Goal: Check status: Check status

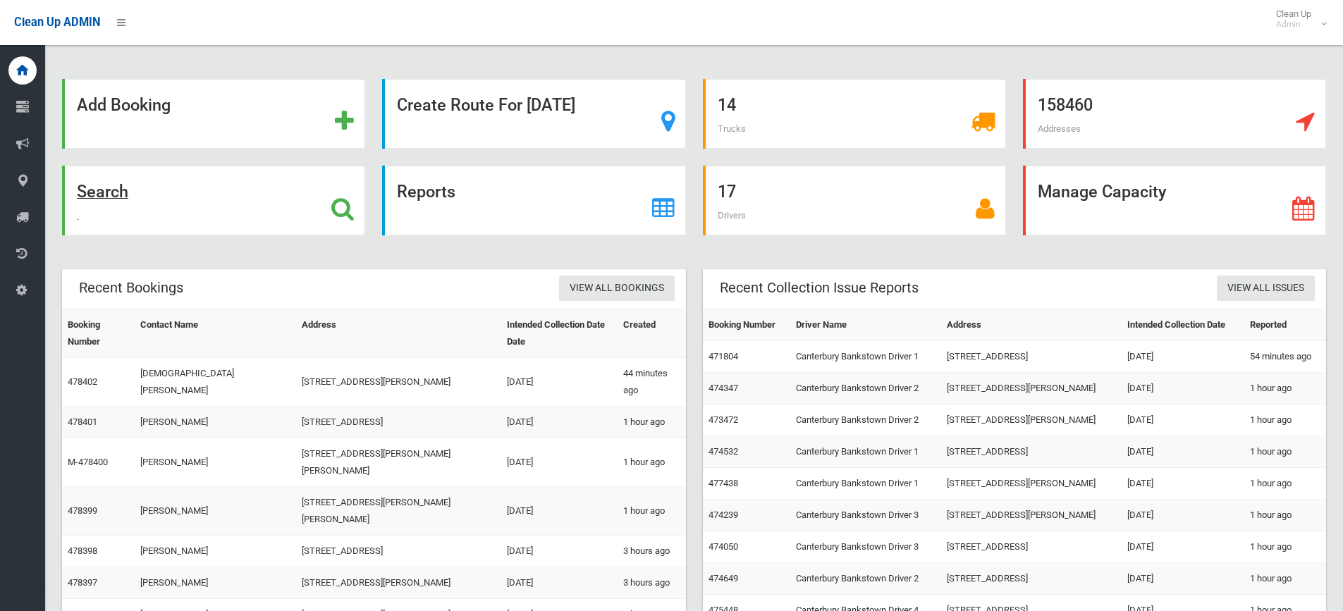
click at [109, 192] on strong "Search" at bounding box center [102, 192] width 51 height 20
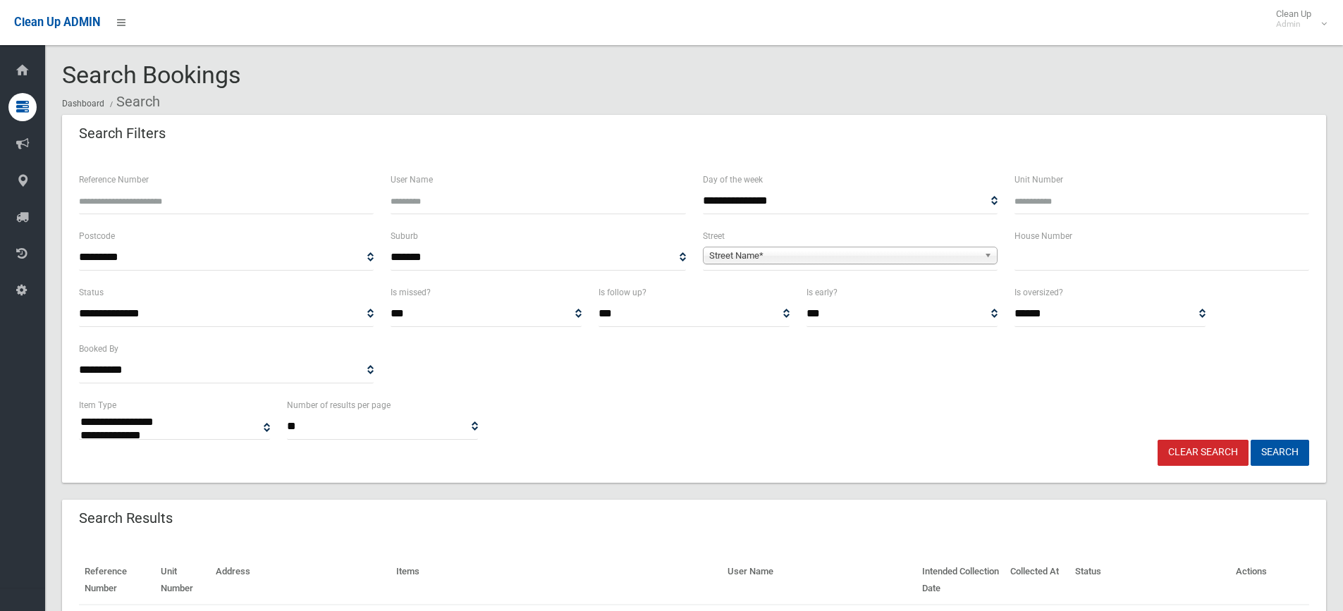
select select
click at [1051, 264] on input "text" at bounding box center [1162, 258] width 295 height 26
type input "**"
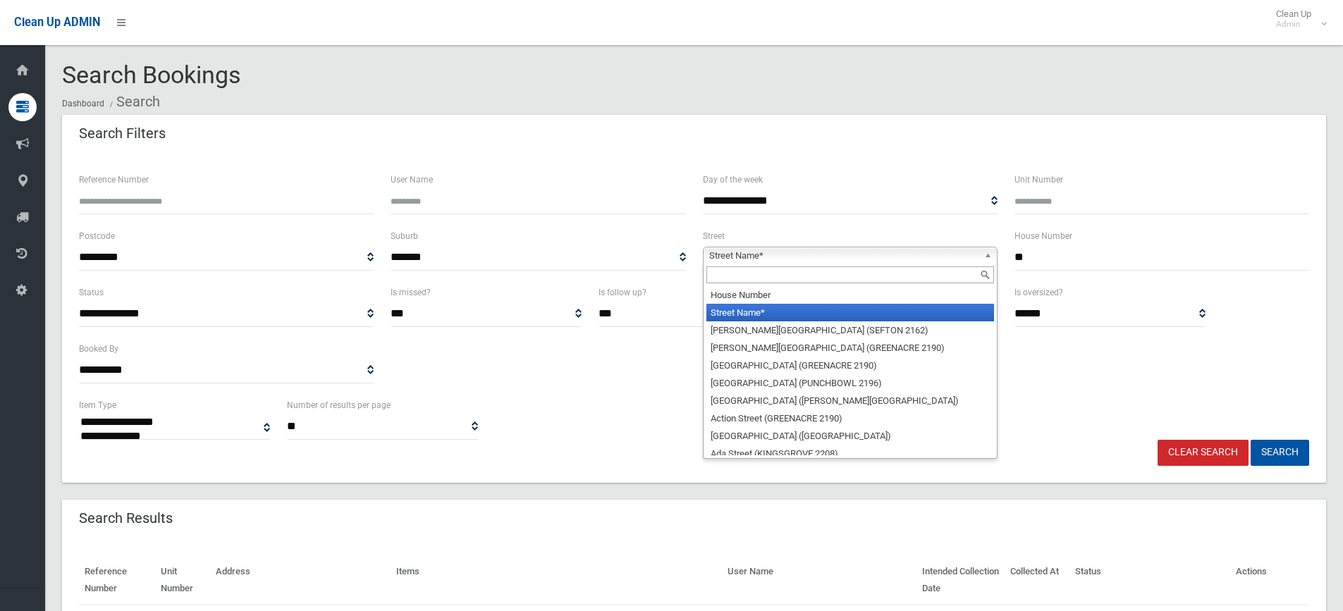
click at [740, 257] on span "Street Name*" at bounding box center [843, 255] width 269 height 17
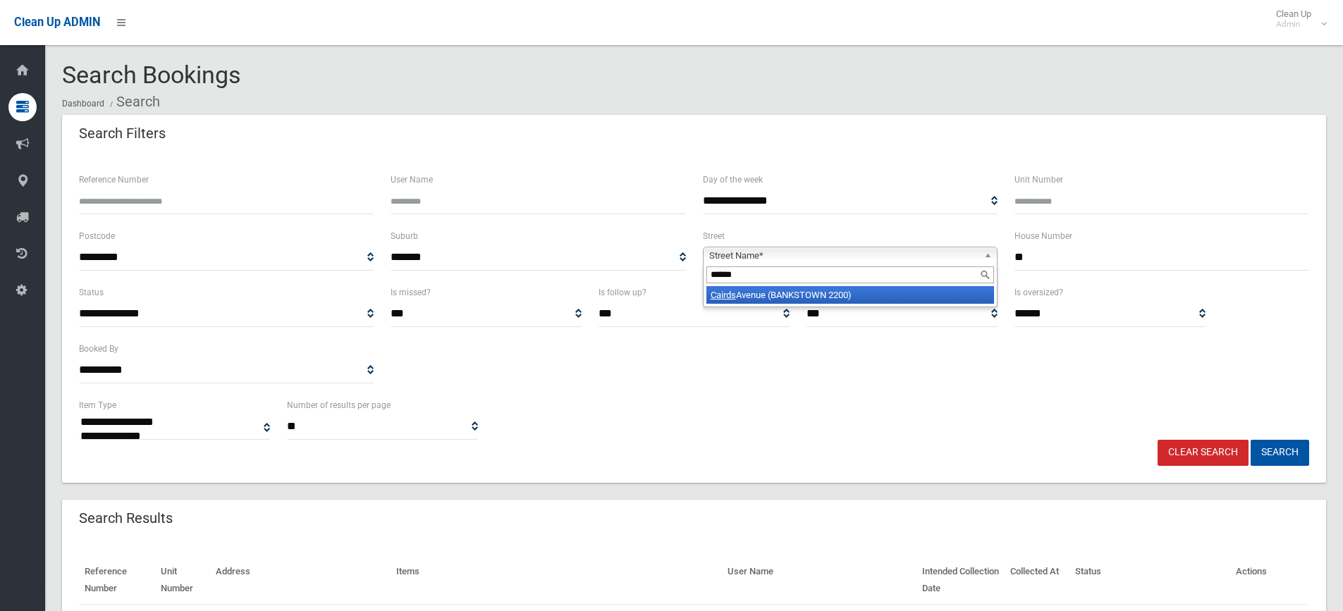
type input "******"
click at [729, 295] on em "Cairds" at bounding box center [723, 295] width 25 height 11
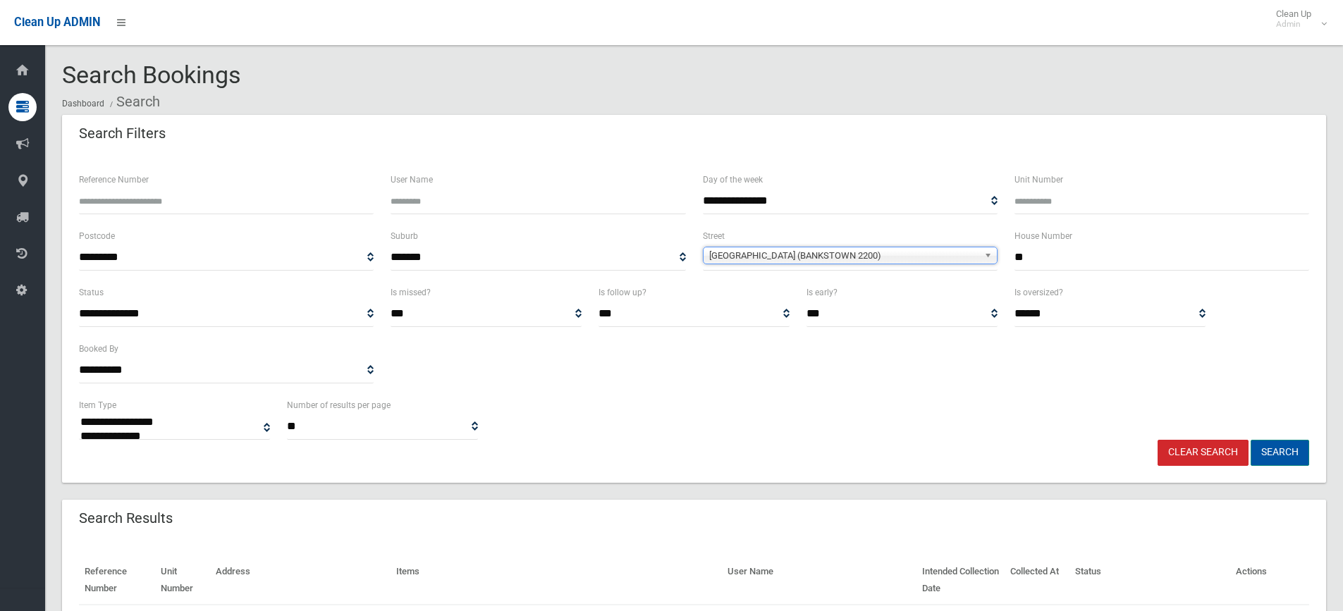
click at [1276, 451] on button "Search" at bounding box center [1280, 453] width 59 height 26
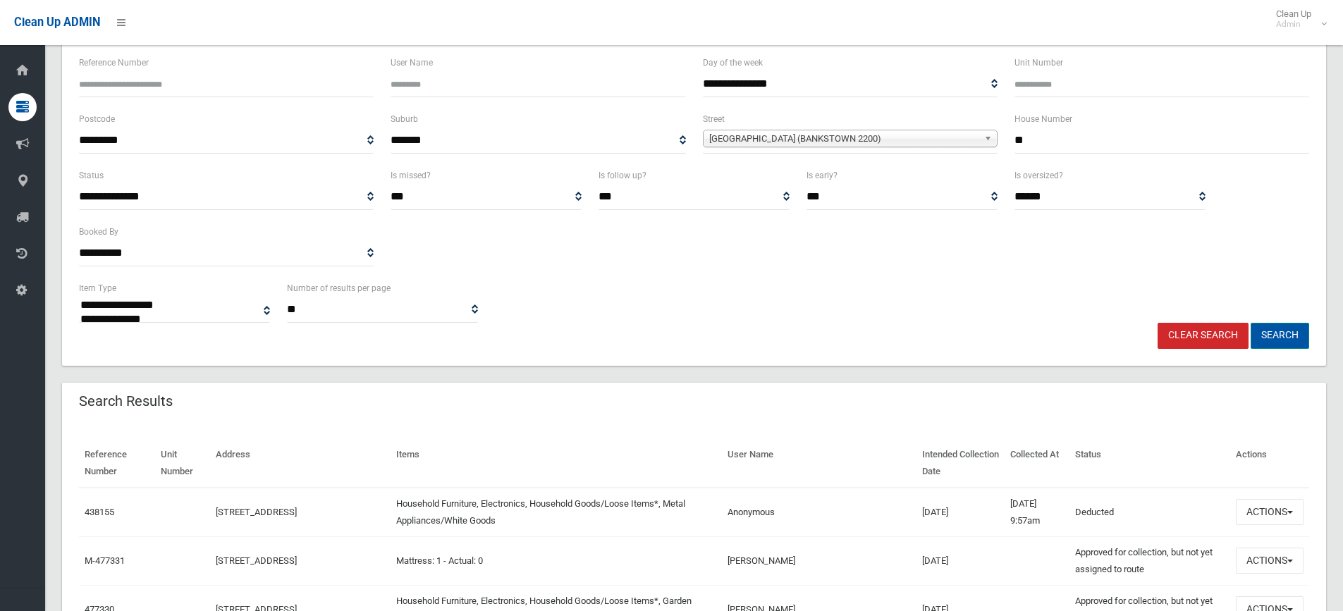
scroll to position [141, 0]
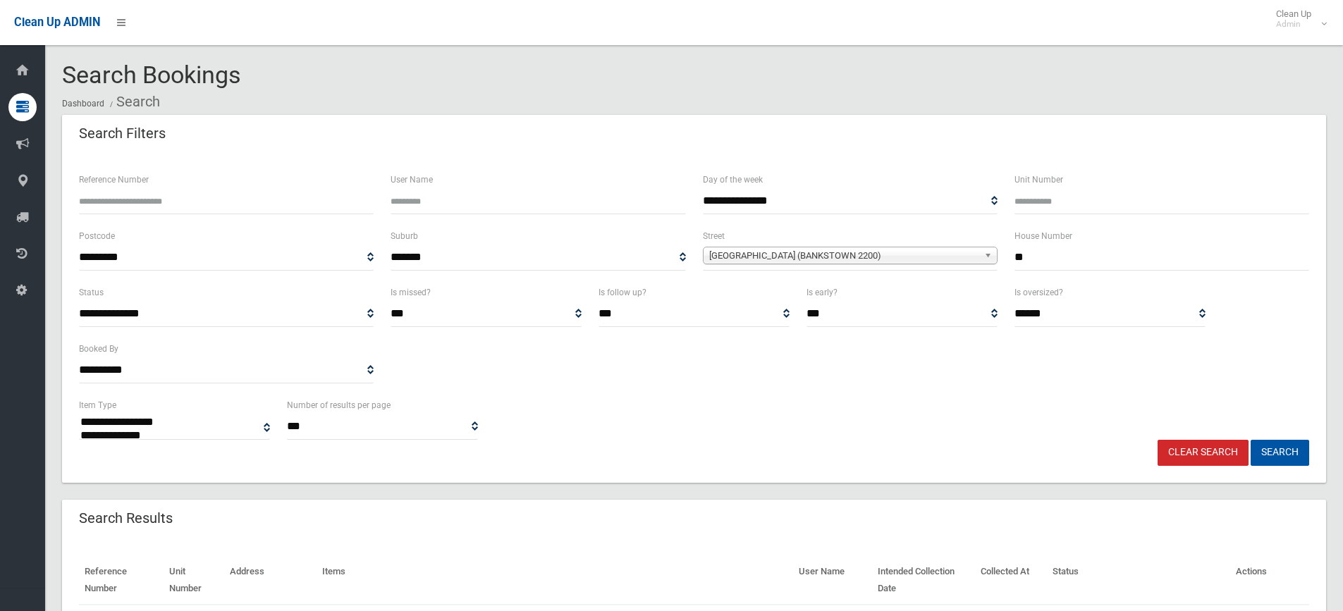
select select
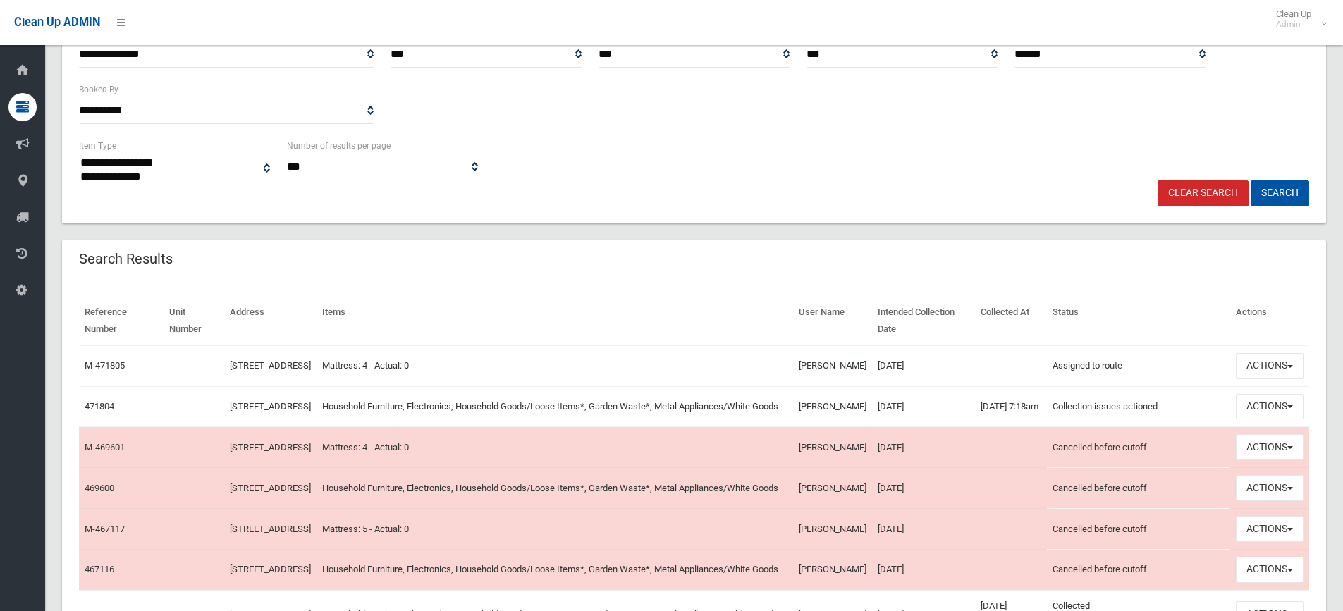
scroll to position [282, 0]
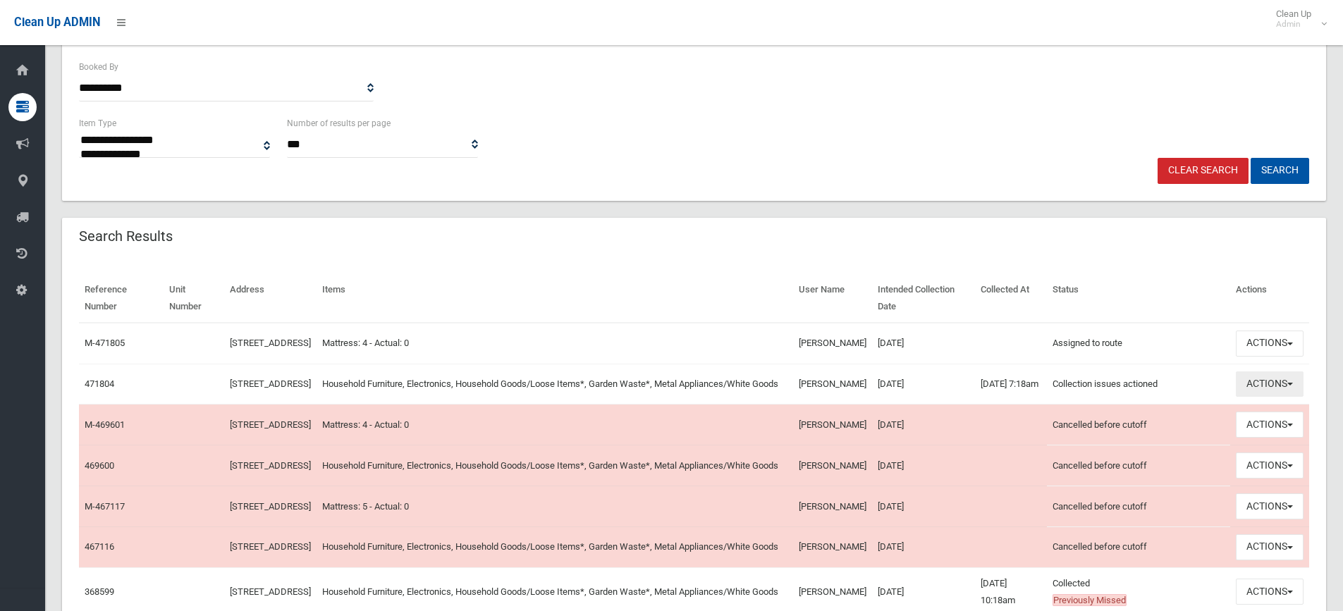
click at [1292, 386] on span "button" at bounding box center [1291, 384] width 6 height 3
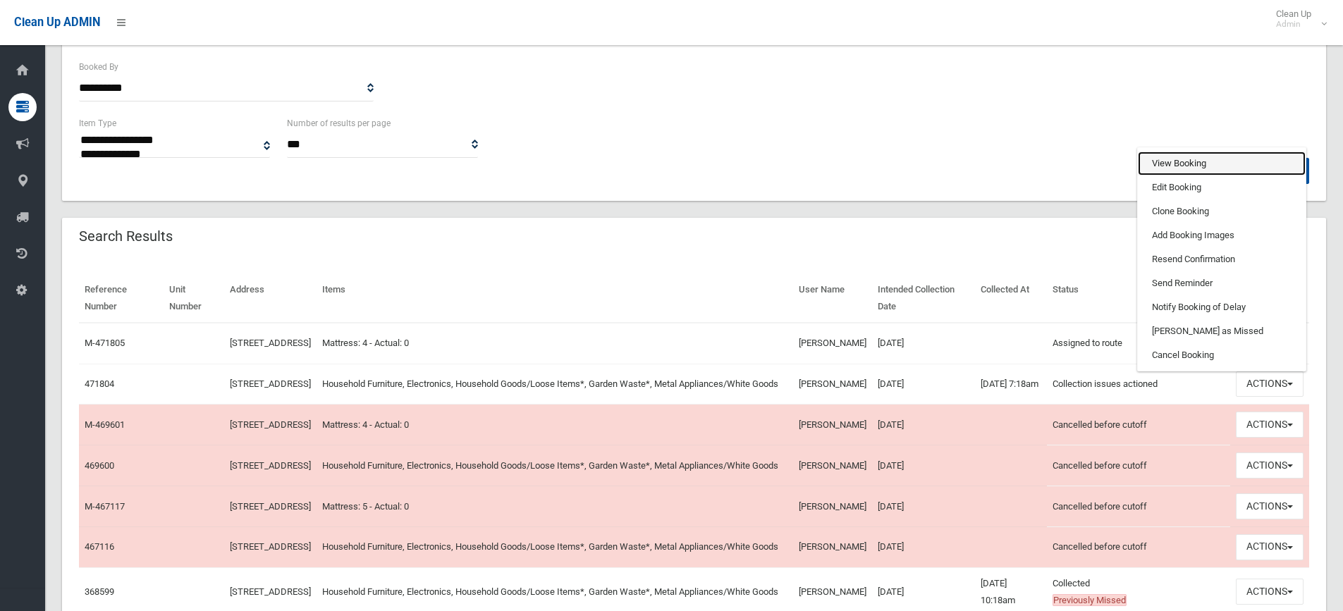
click at [1197, 173] on link "View Booking" at bounding box center [1222, 164] width 168 height 24
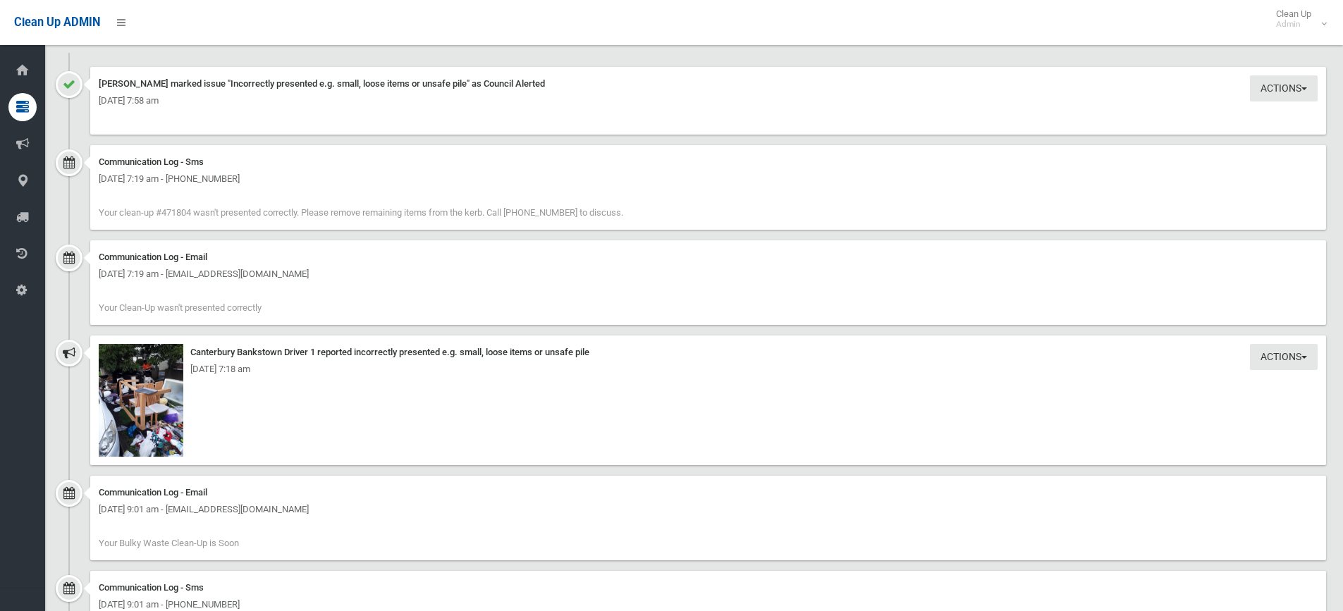
scroll to position [1058, 0]
click at [165, 363] on div "Monday 11th August 2025 - 7:18 am" at bounding box center [708, 368] width 1219 height 17
click at [165, 414] on img at bounding box center [141, 399] width 85 height 113
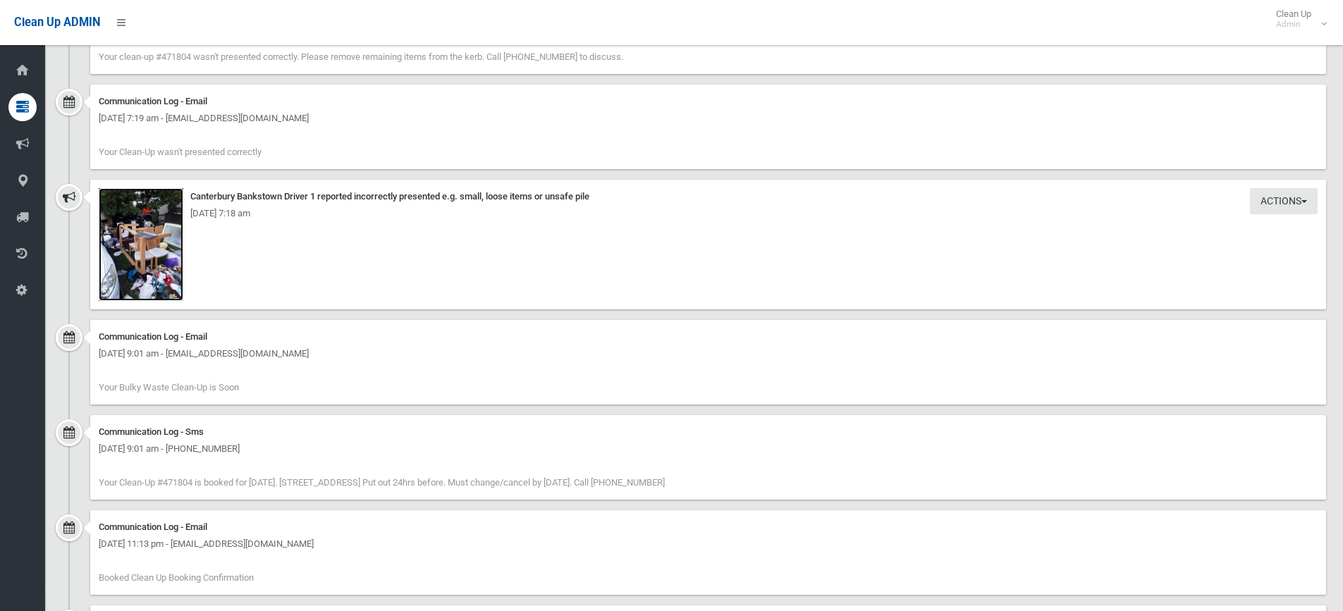
scroll to position [1199, 0]
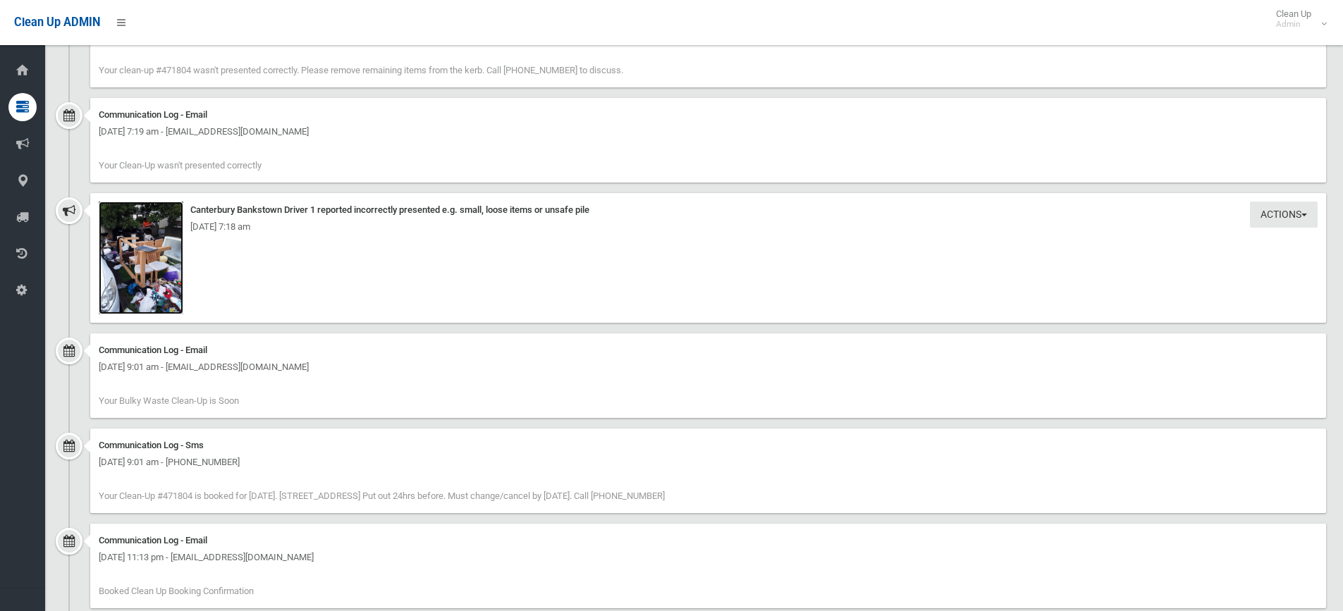
click at [170, 214] on img at bounding box center [141, 258] width 85 height 113
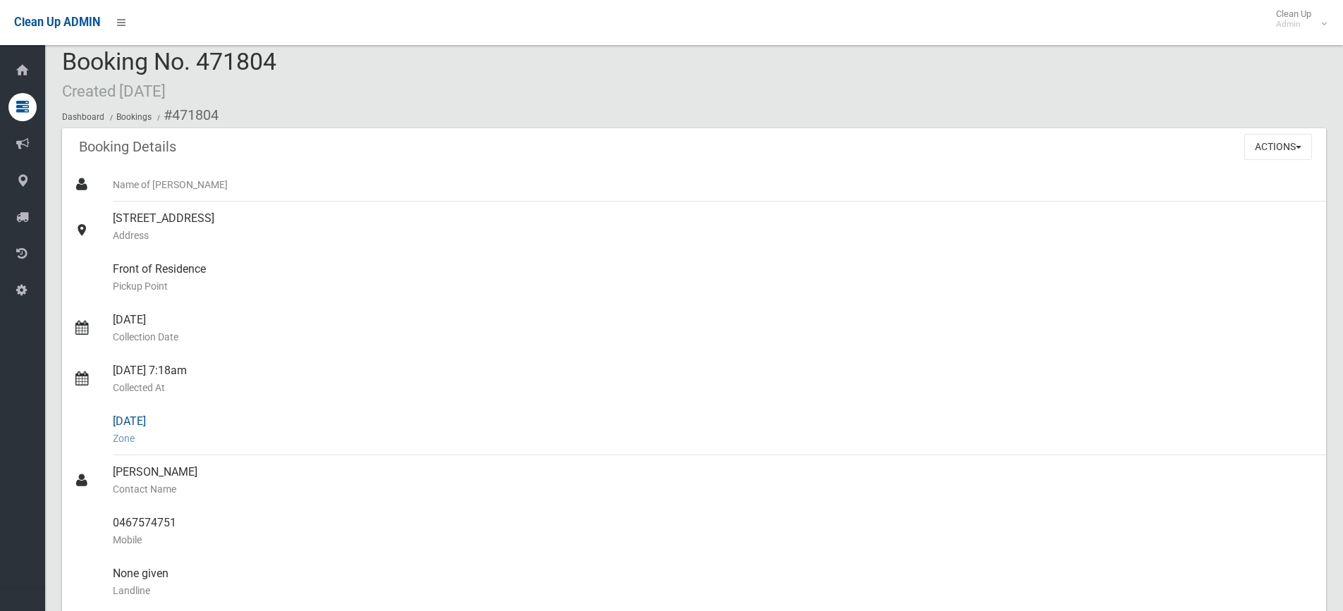
scroll to position [0, 0]
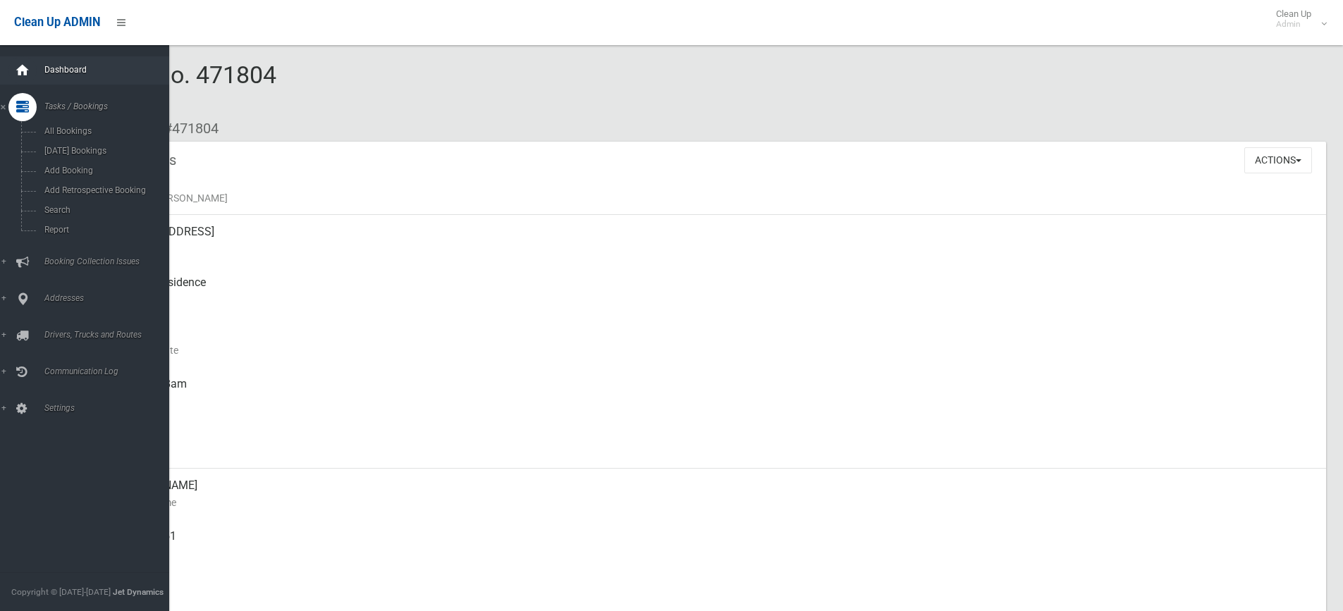
click at [16, 69] on icon at bounding box center [23, 70] width 16 height 28
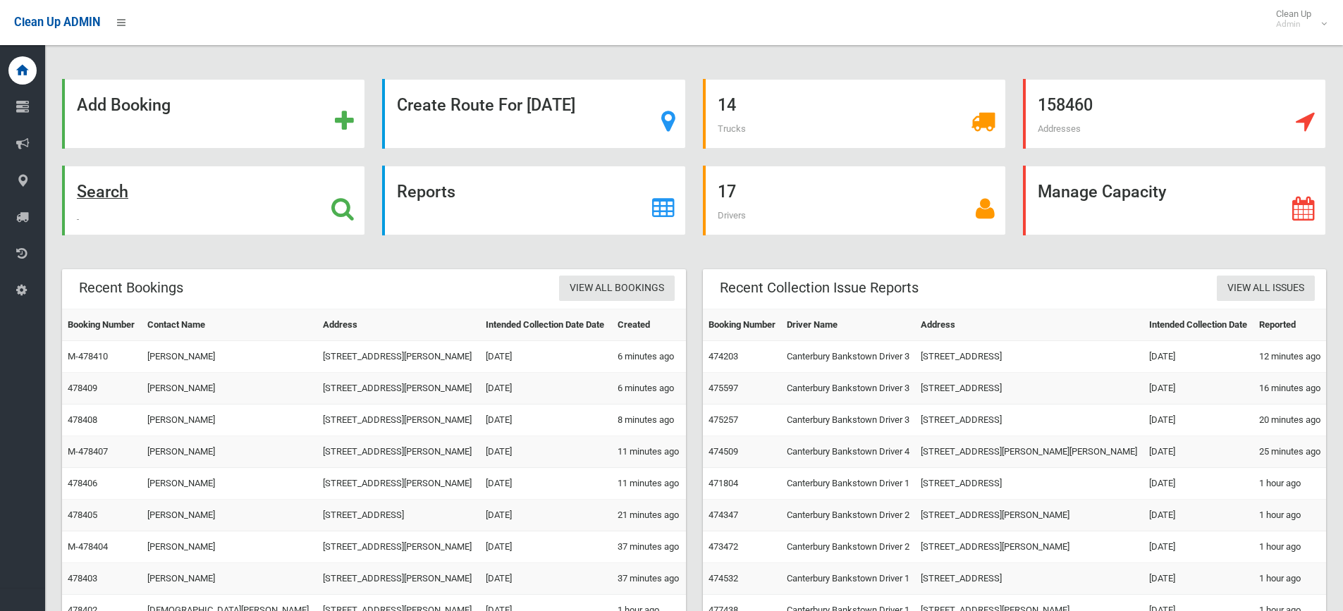
click at [118, 185] on strong "Search" at bounding box center [102, 192] width 51 height 20
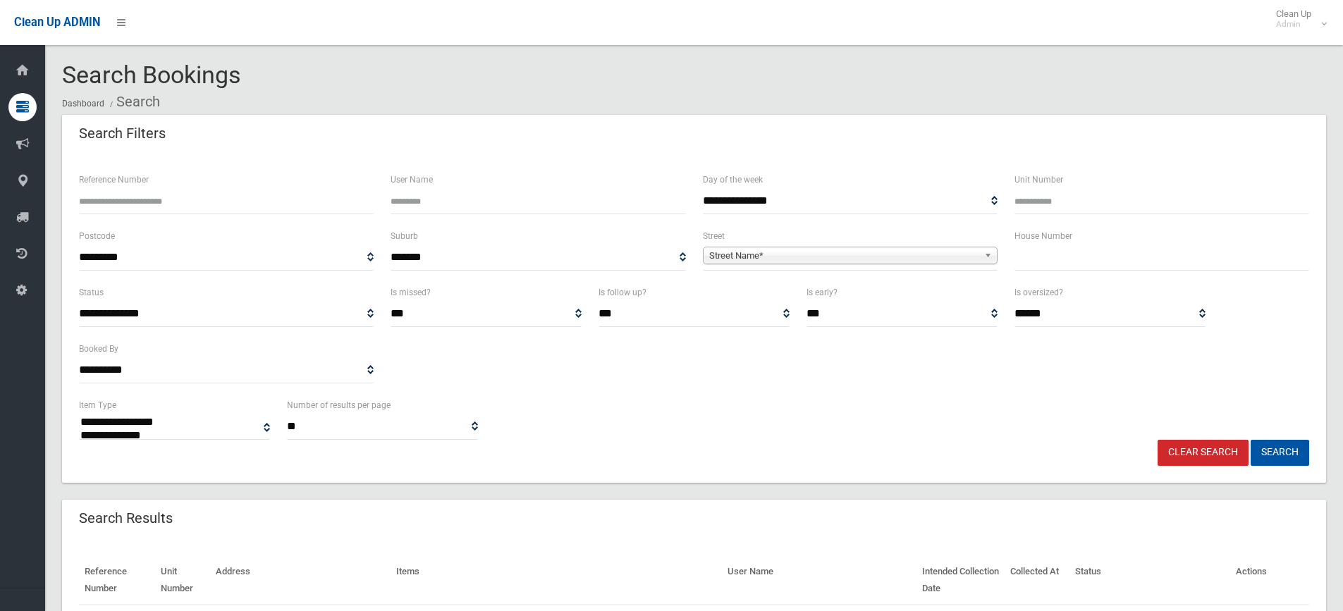
select select
click at [1066, 261] on input "text" at bounding box center [1162, 258] width 295 height 26
type input "****"
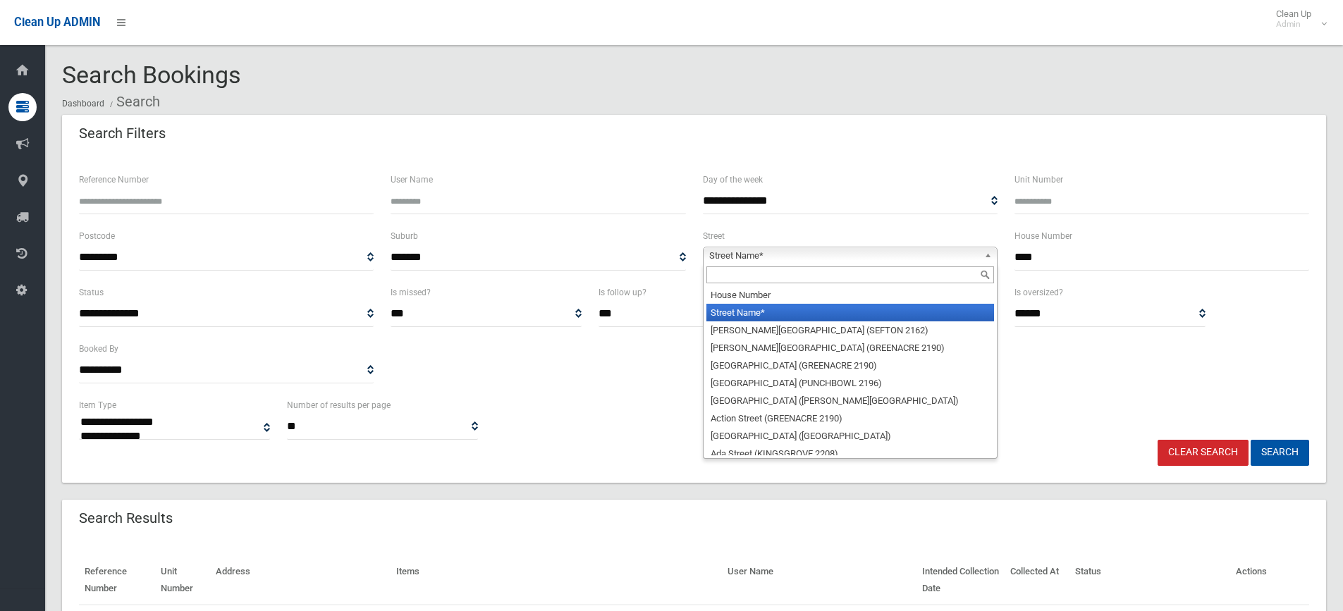
click at [731, 256] on span "Street Name*" at bounding box center [843, 255] width 269 height 17
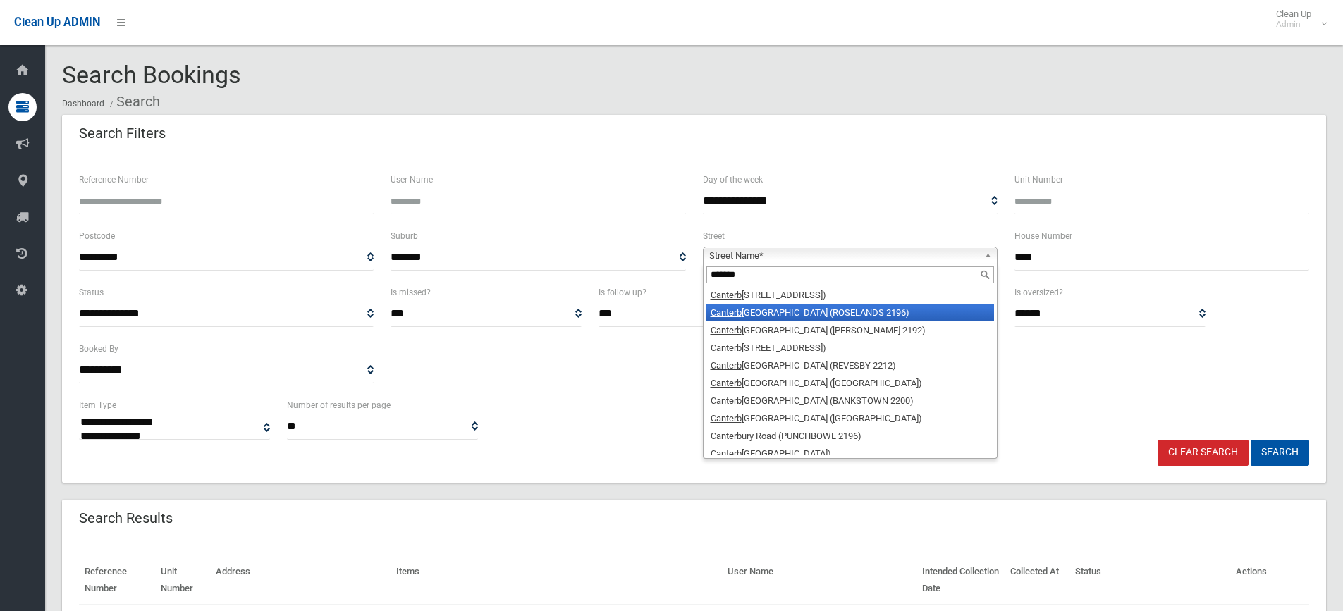
type input "*******"
click at [725, 312] on em "Canterb" at bounding box center [726, 312] width 31 height 11
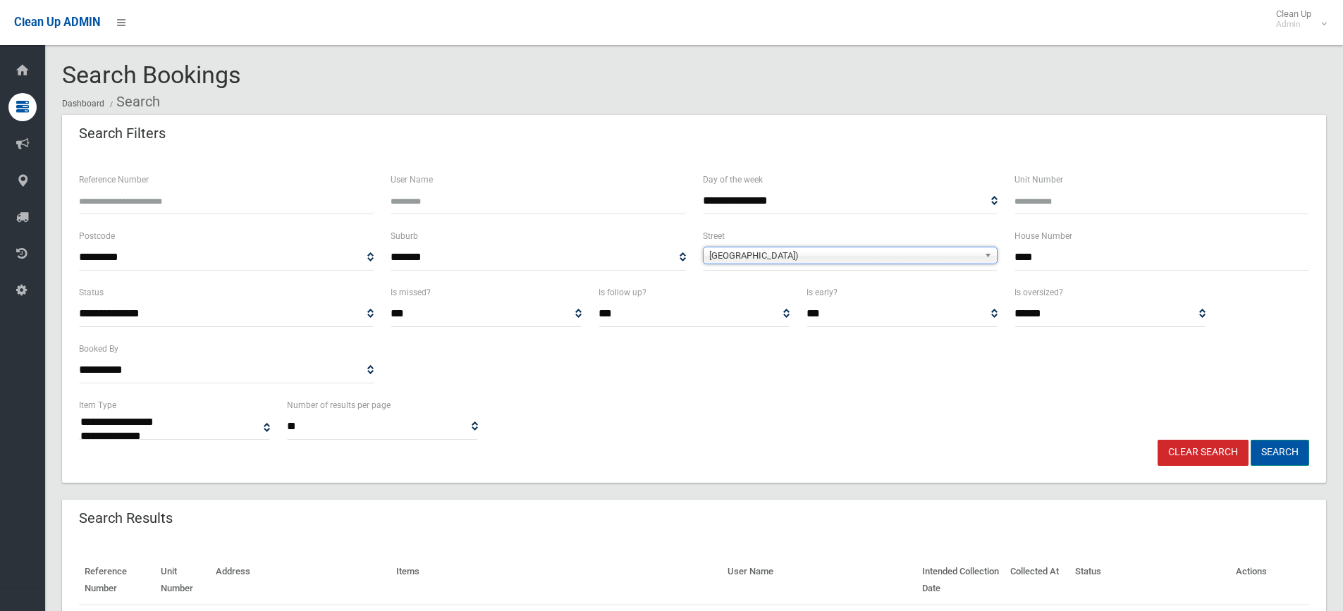
click at [1267, 452] on button "Search" at bounding box center [1280, 453] width 59 height 26
select select
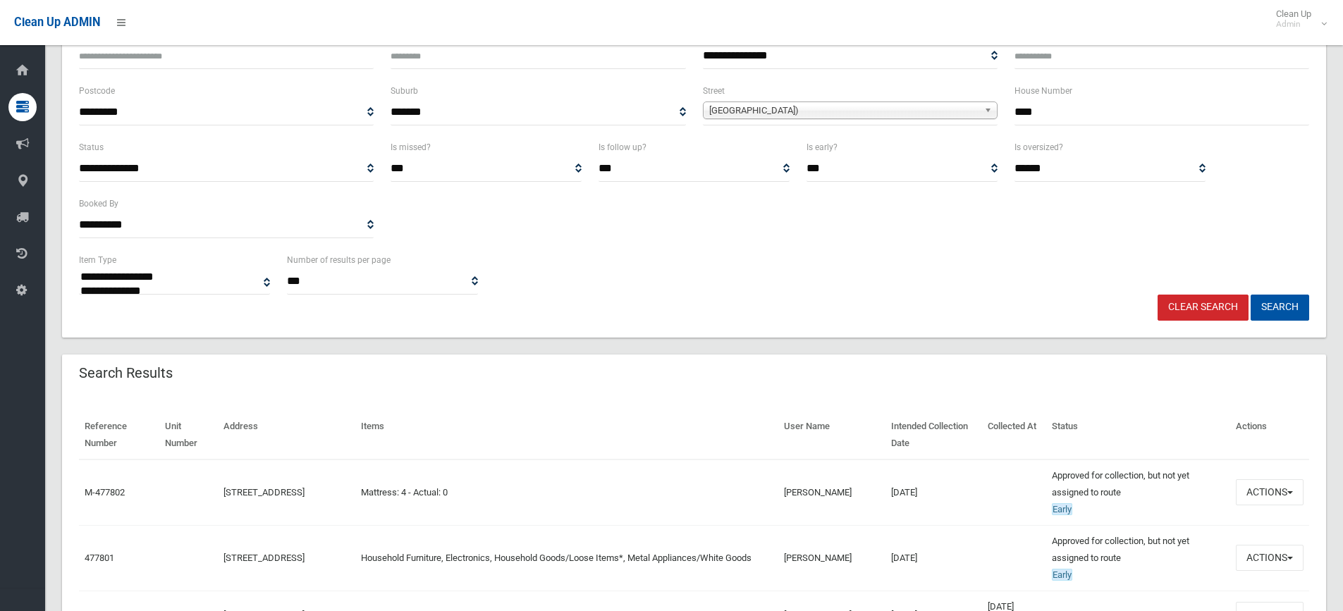
scroll to position [212, 0]
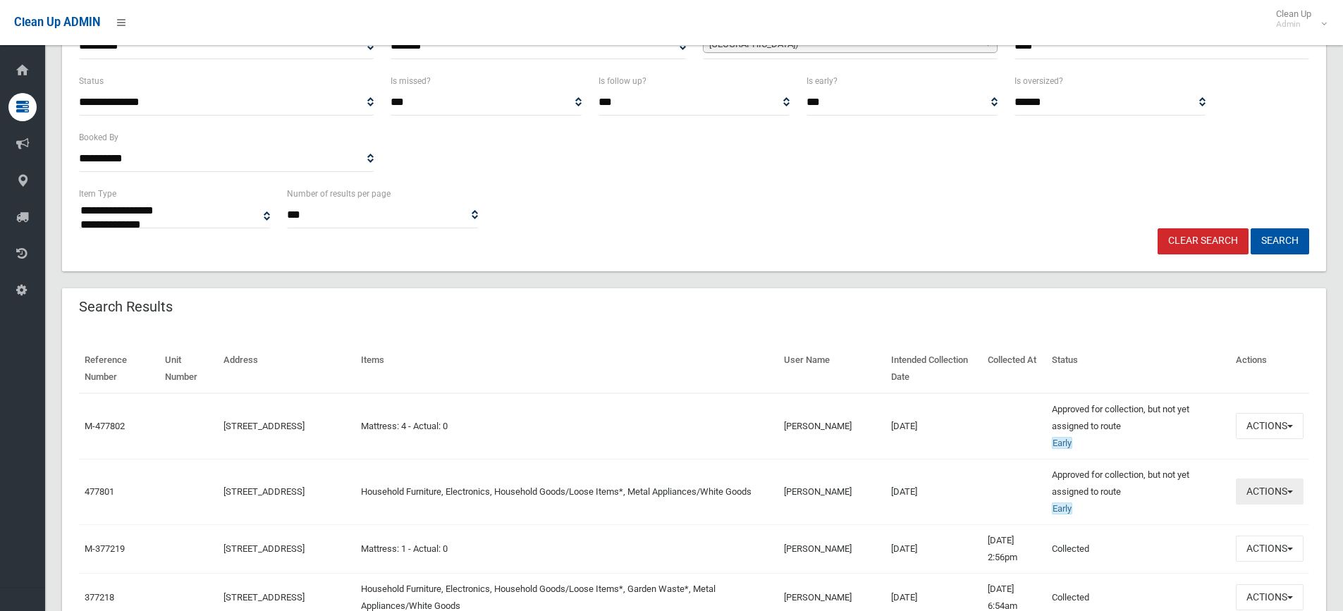
click at [1290, 490] on button "Actions" at bounding box center [1270, 492] width 68 height 26
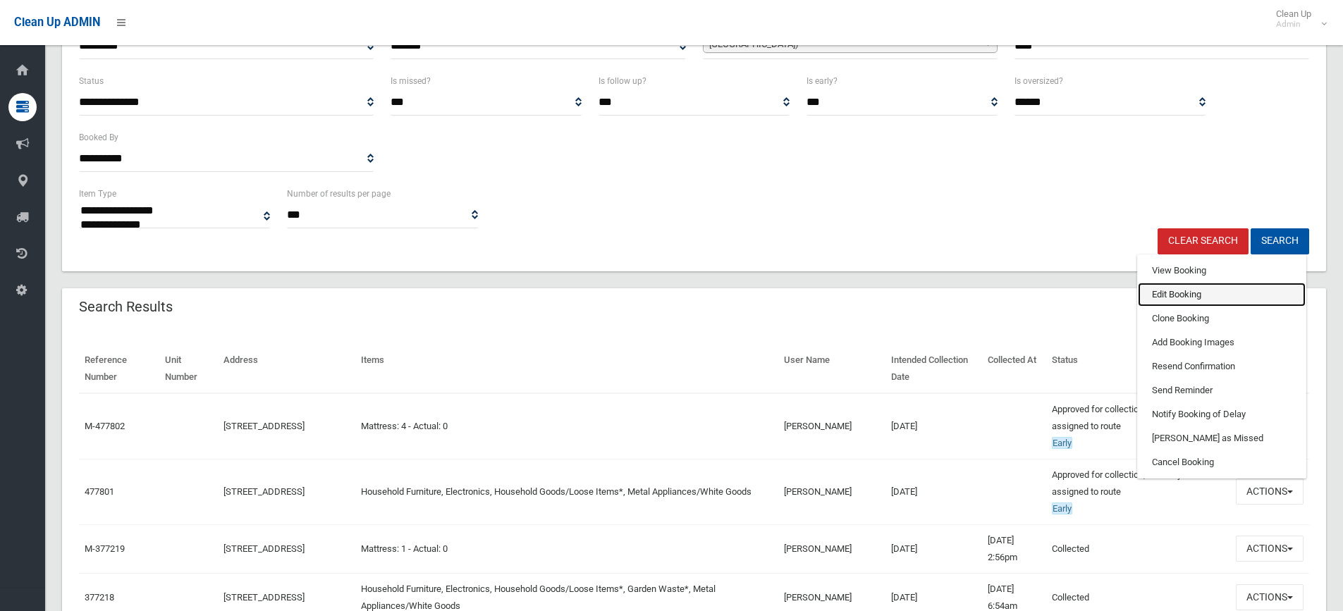
click at [1177, 293] on link "Edit Booking" at bounding box center [1222, 295] width 168 height 24
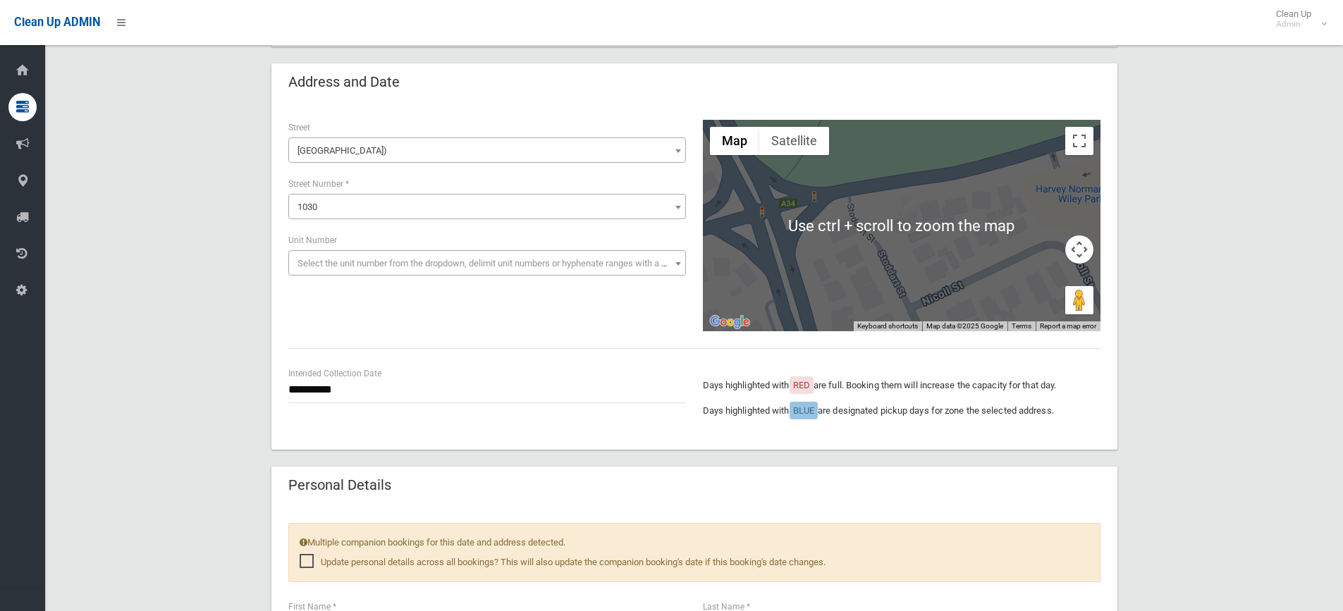
scroll to position [282, 0]
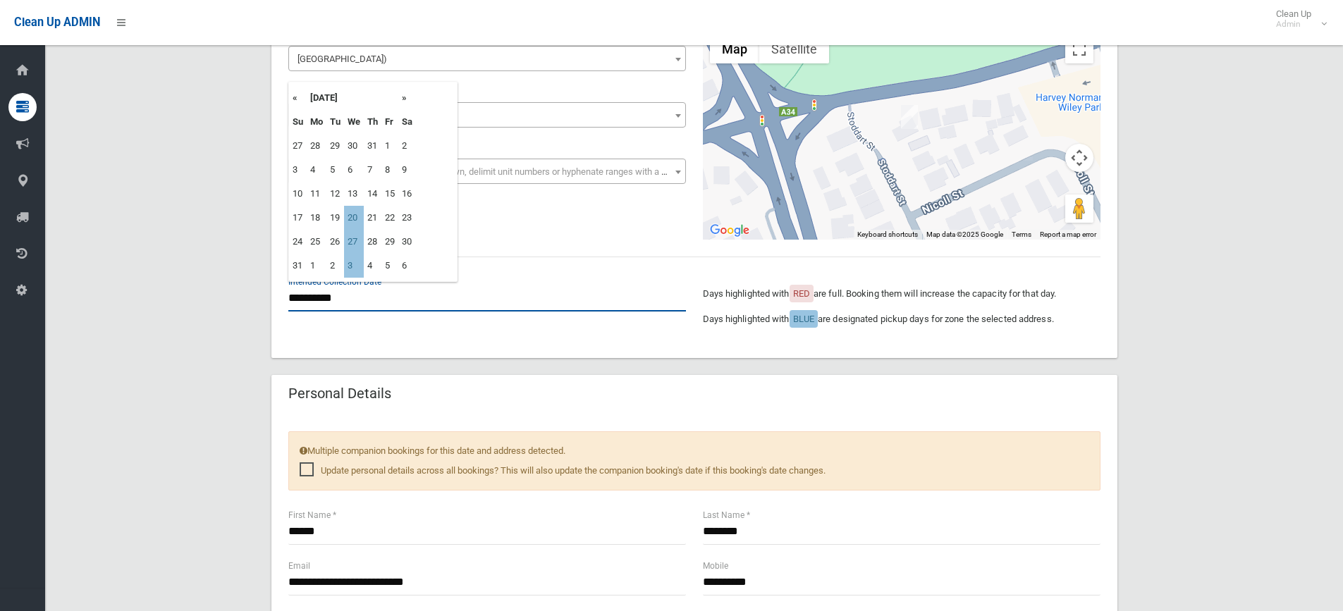
click at [364, 298] on input "**********" at bounding box center [487, 299] width 398 height 26
click at [353, 216] on td "20" at bounding box center [354, 218] width 20 height 24
type input "**********"
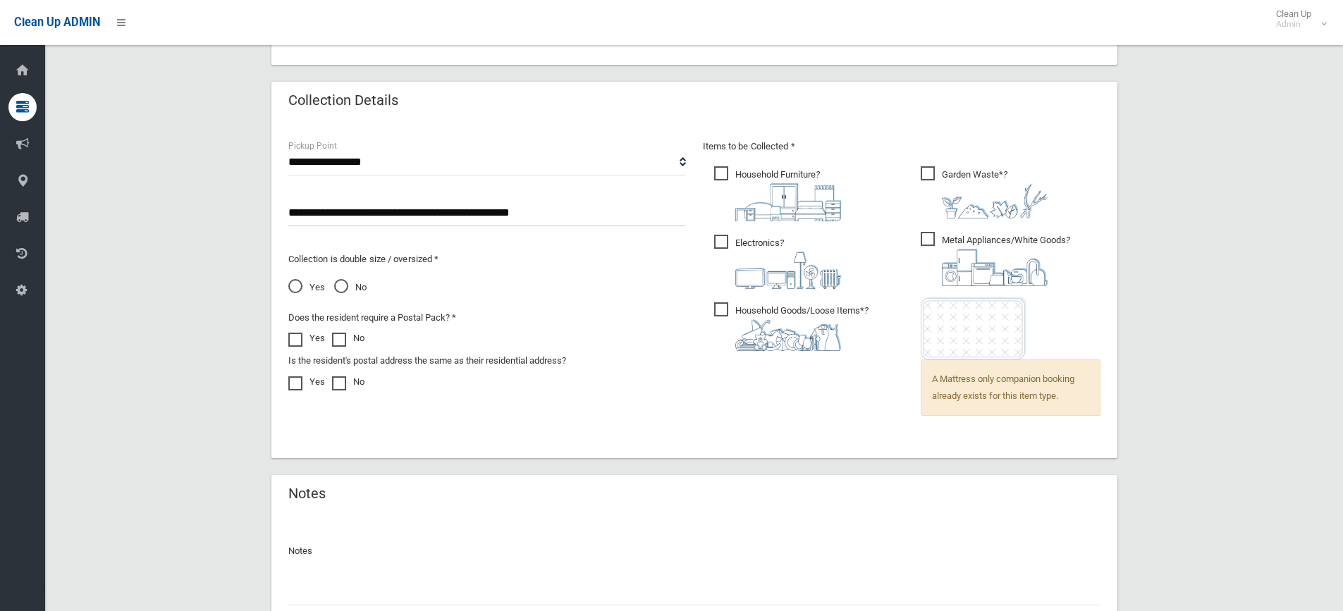
scroll to position [1012, 0]
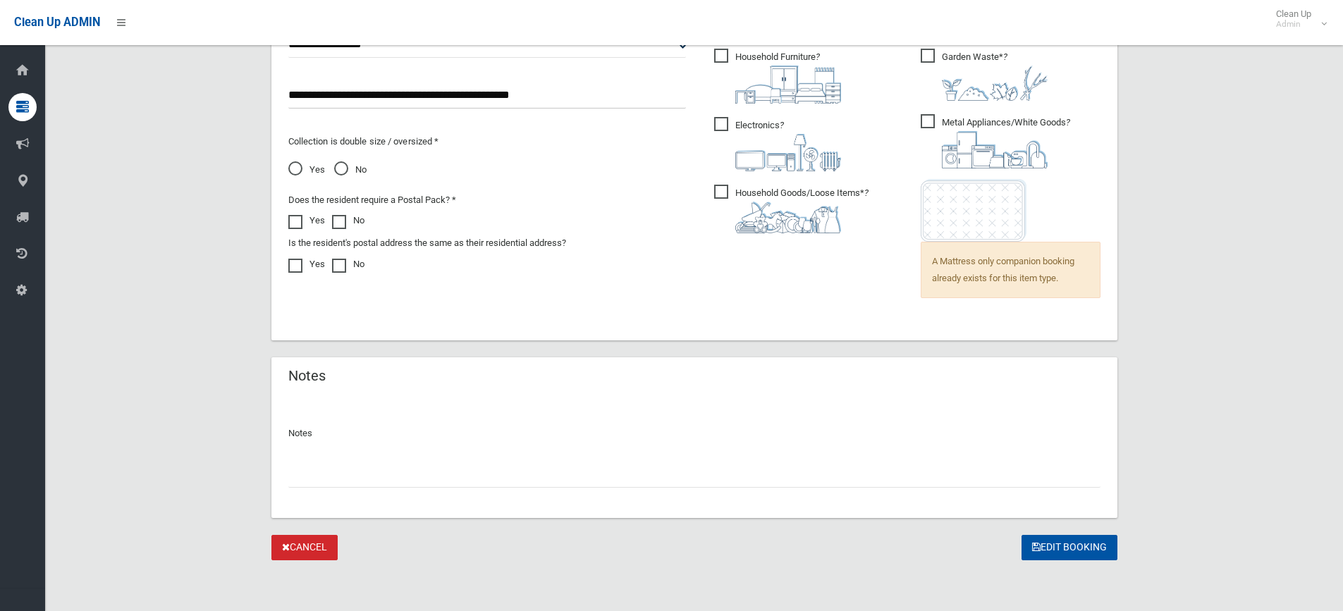
click at [312, 476] on input "text" at bounding box center [694, 475] width 812 height 26
type input "*"
type input "**********"
click at [1065, 543] on button "Edit Booking" at bounding box center [1070, 548] width 96 height 26
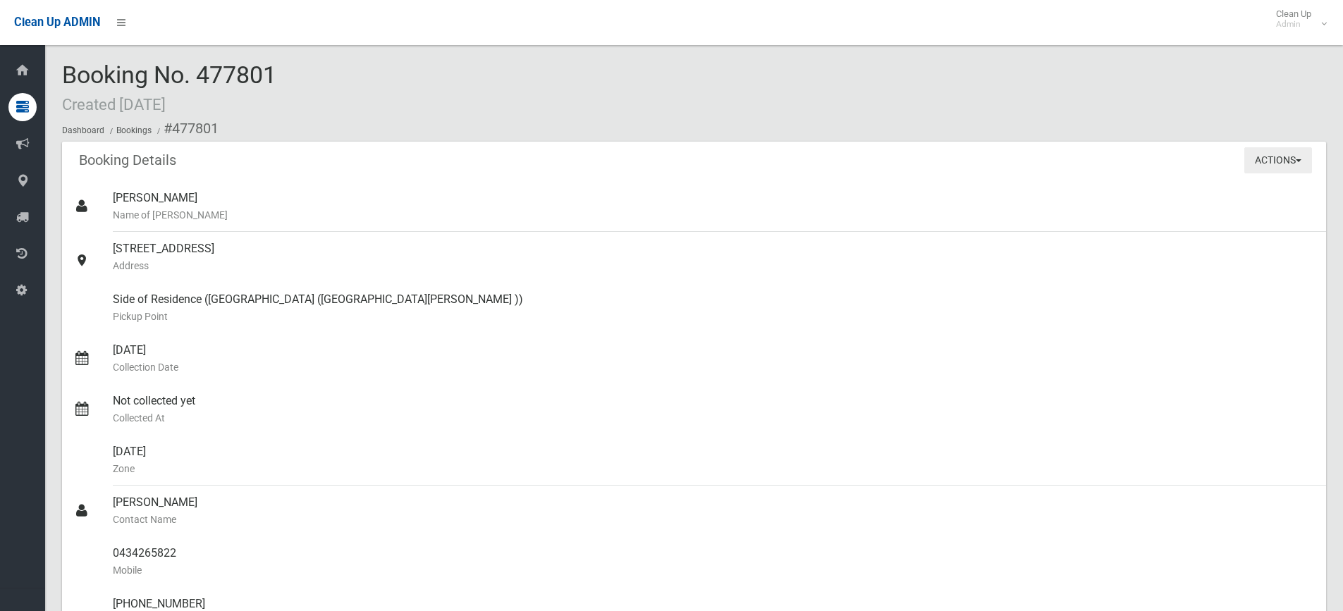
click at [1300, 160] on span "button" at bounding box center [1299, 160] width 6 height 3
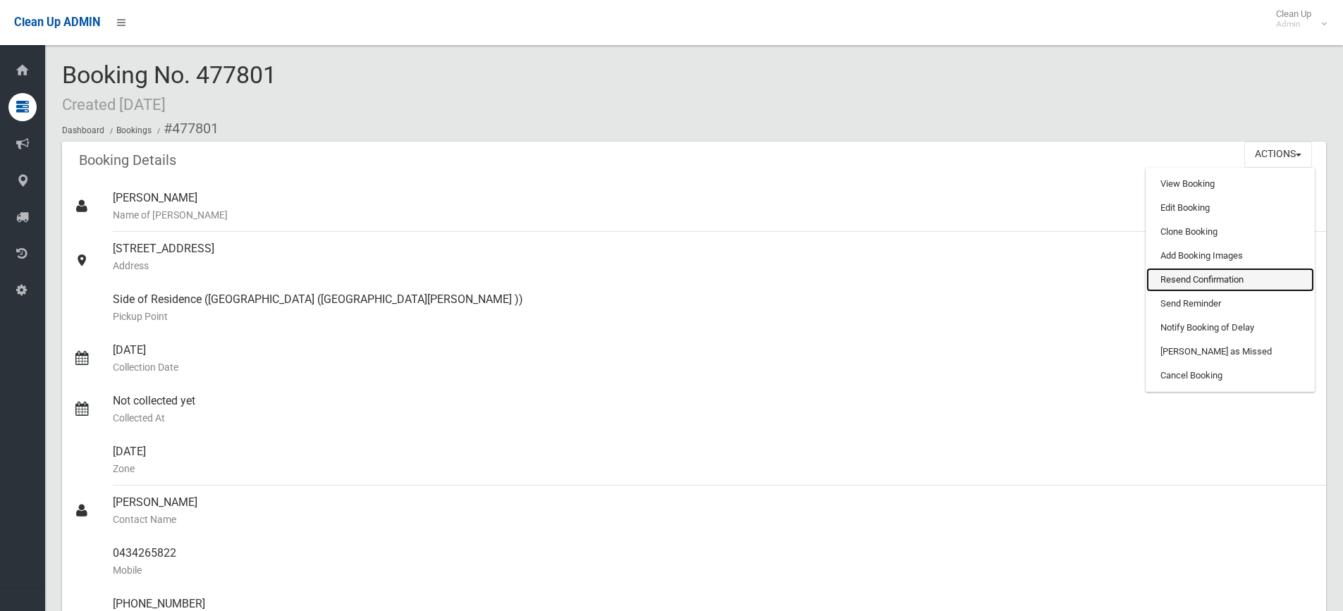
click at [1178, 276] on link "Resend Confirmation" at bounding box center [1231, 280] width 168 height 24
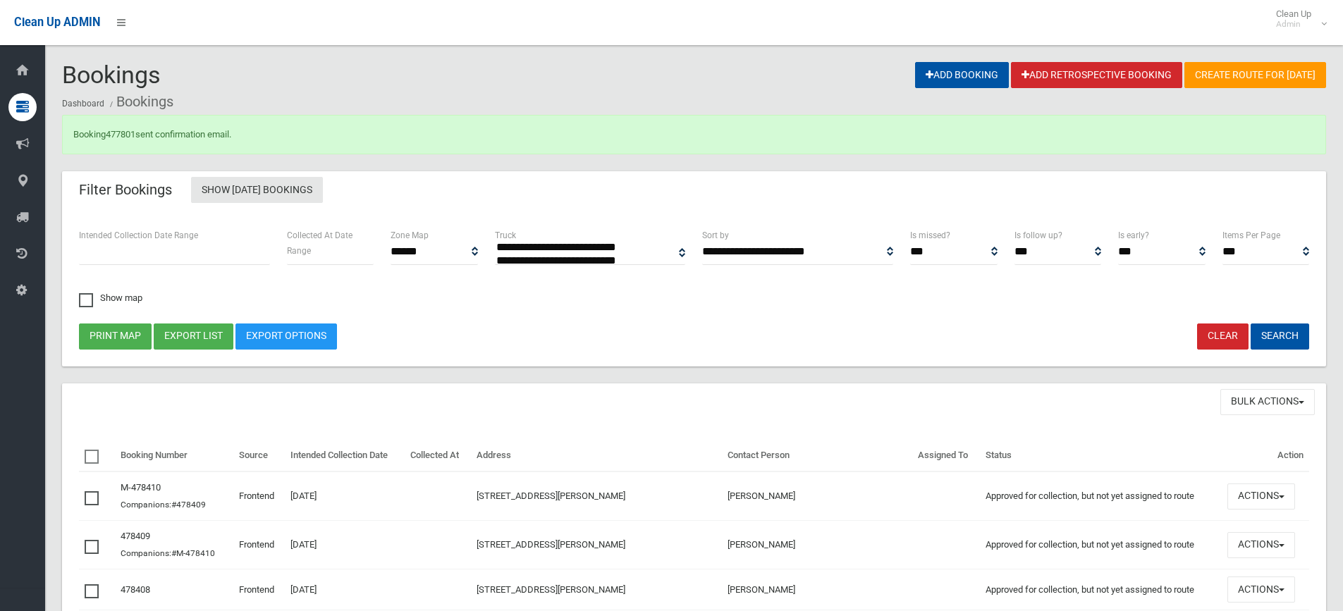
select select
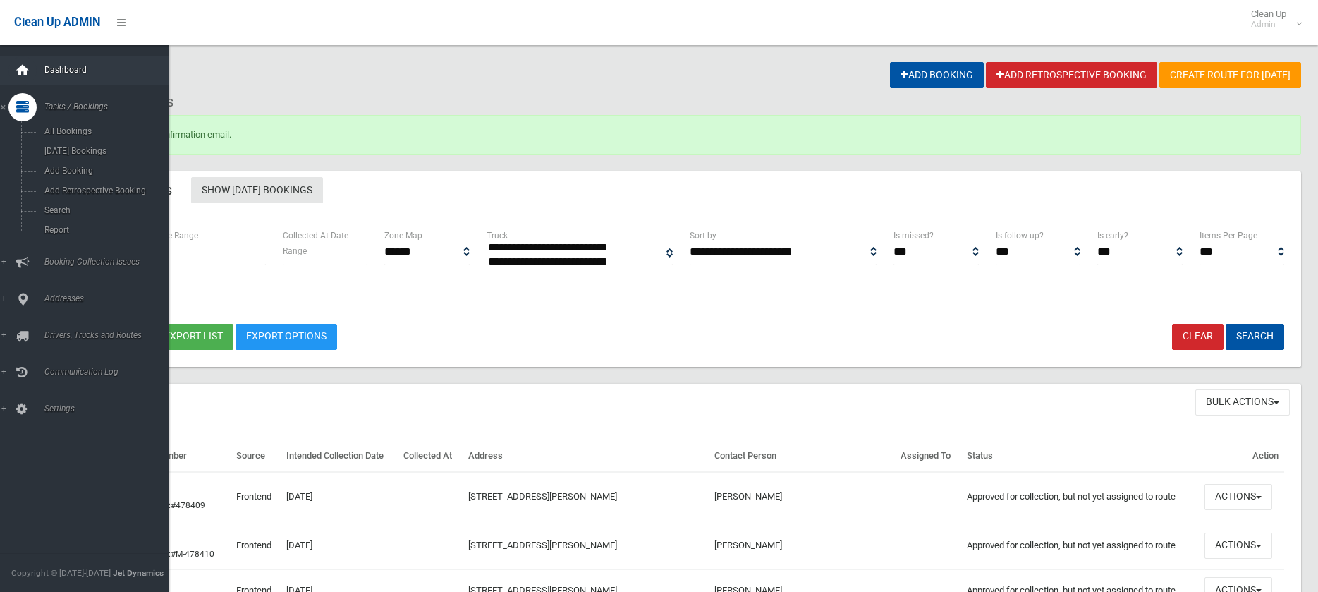
click at [17, 70] on icon at bounding box center [23, 70] width 16 height 28
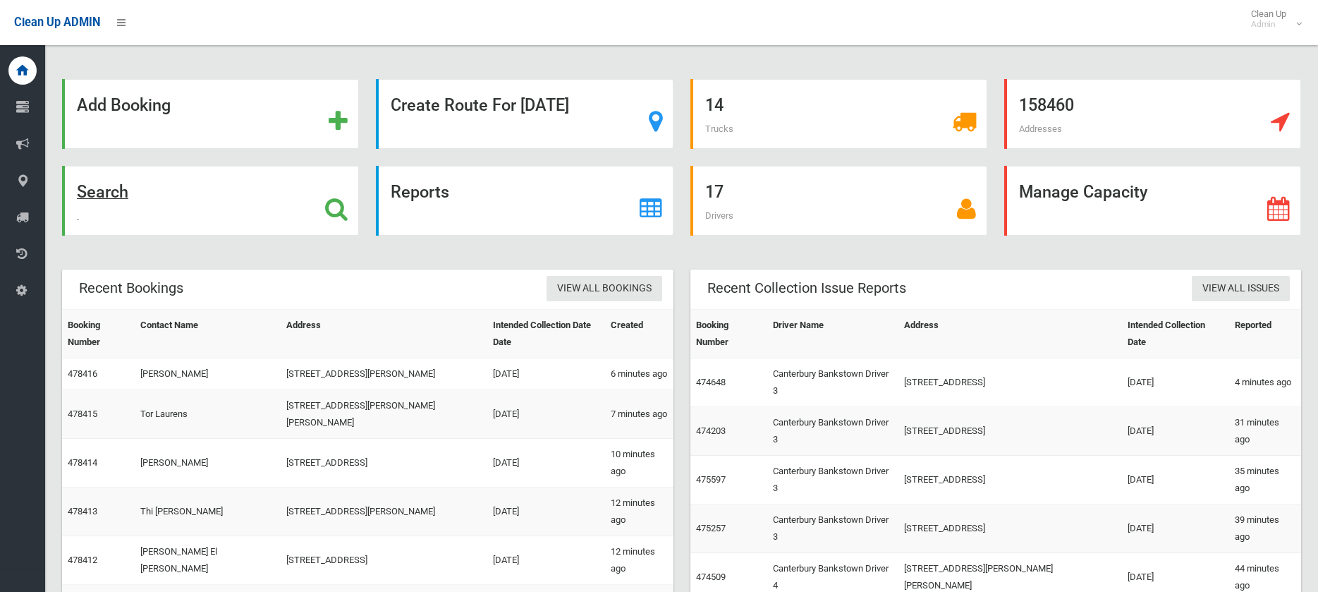
click at [106, 192] on strong "Search" at bounding box center [102, 192] width 51 height 20
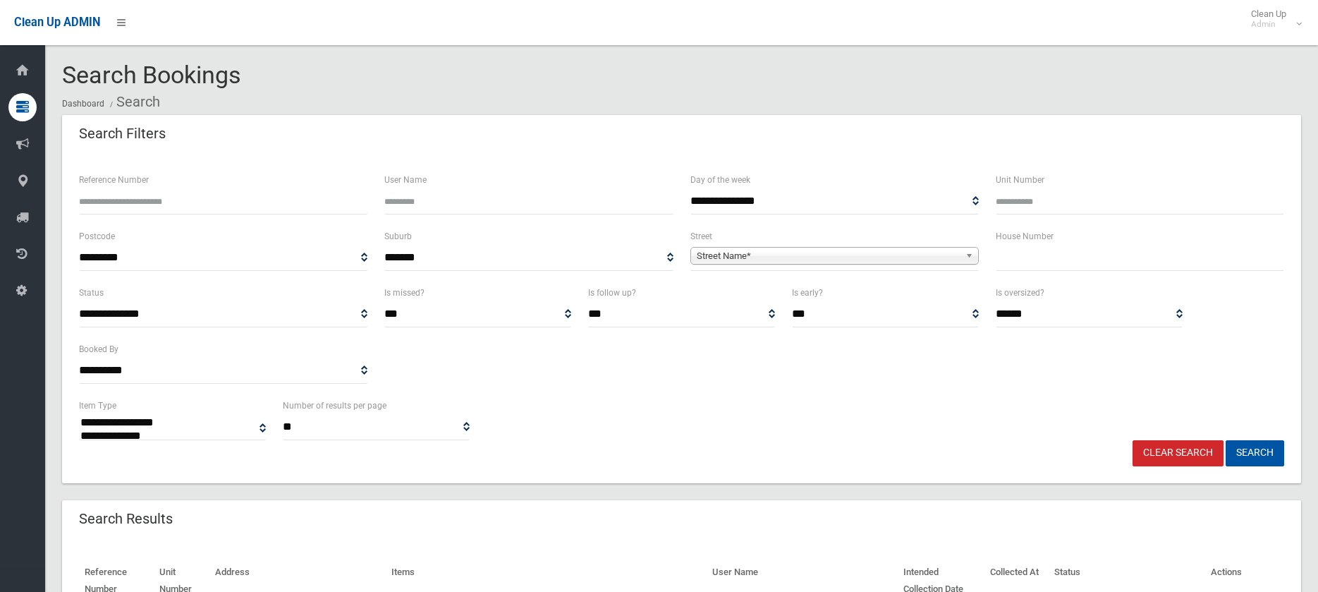
select select
click at [1020, 263] on input "text" at bounding box center [1140, 258] width 288 height 26
click at [1022, 253] on input "text" at bounding box center [1140, 258] width 288 height 26
click at [1033, 258] on input "text" at bounding box center [1140, 258] width 288 height 26
type input "**"
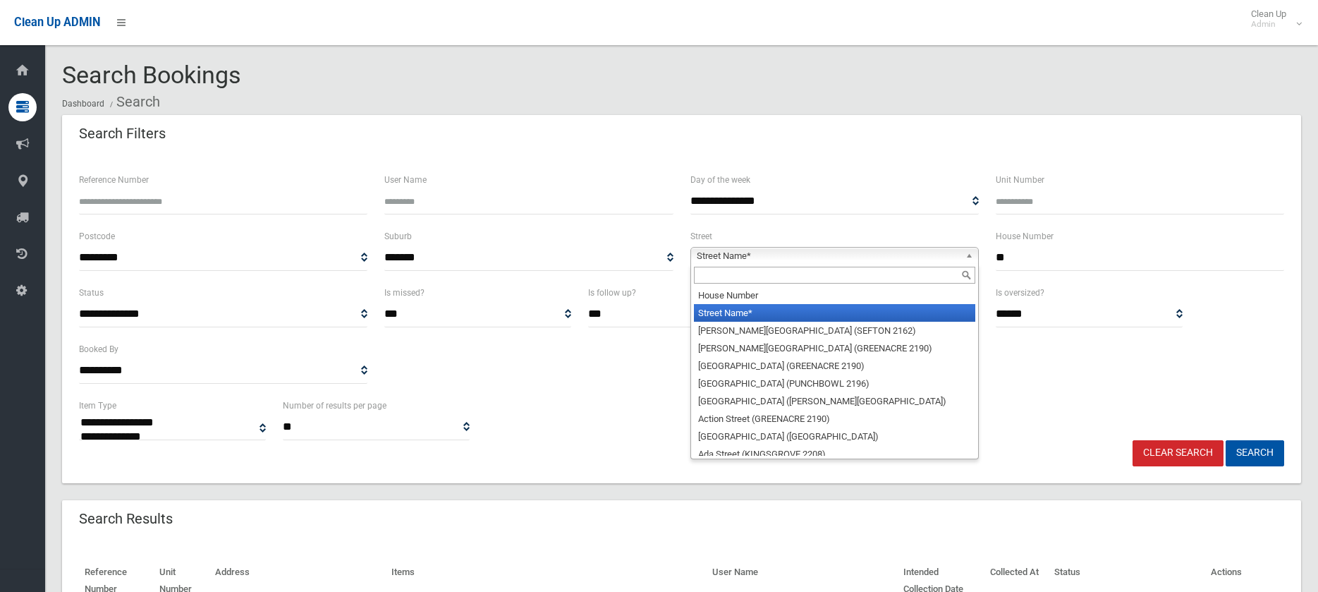
click at [740, 254] on span "Street Name*" at bounding box center [828, 255] width 263 height 17
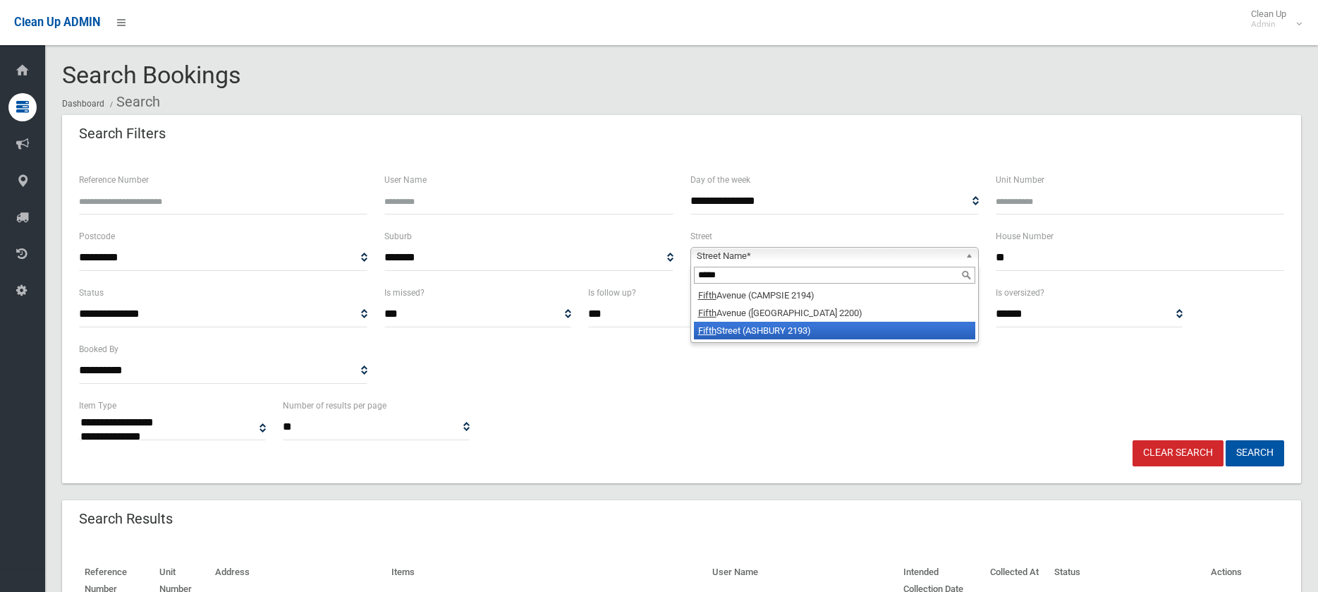
type input "*****"
click at [704, 333] on em "Fifth" at bounding box center [707, 330] width 18 height 11
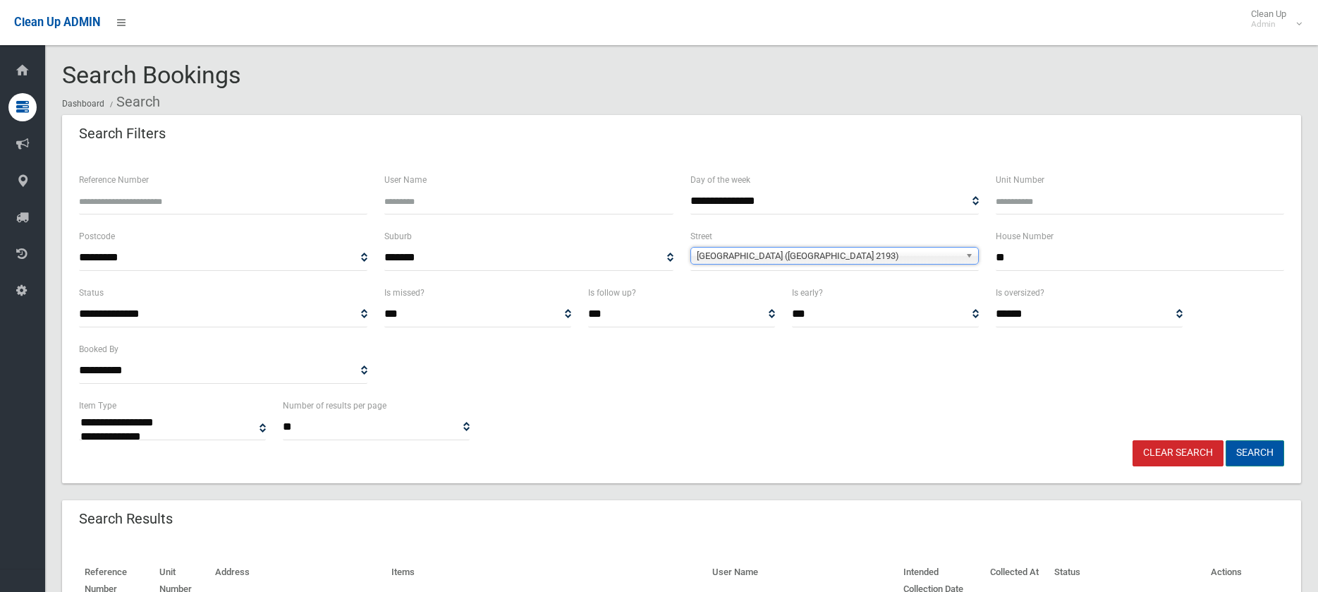
click at [1256, 446] on button "Search" at bounding box center [1255, 453] width 59 height 26
click at [1247, 454] on button "Search" at bounding box center [1255, 453] width 59 height 26
select select
click at [1259, 451] on button "Search" at bounding box center [1255, 453] width 59 height 26
select select
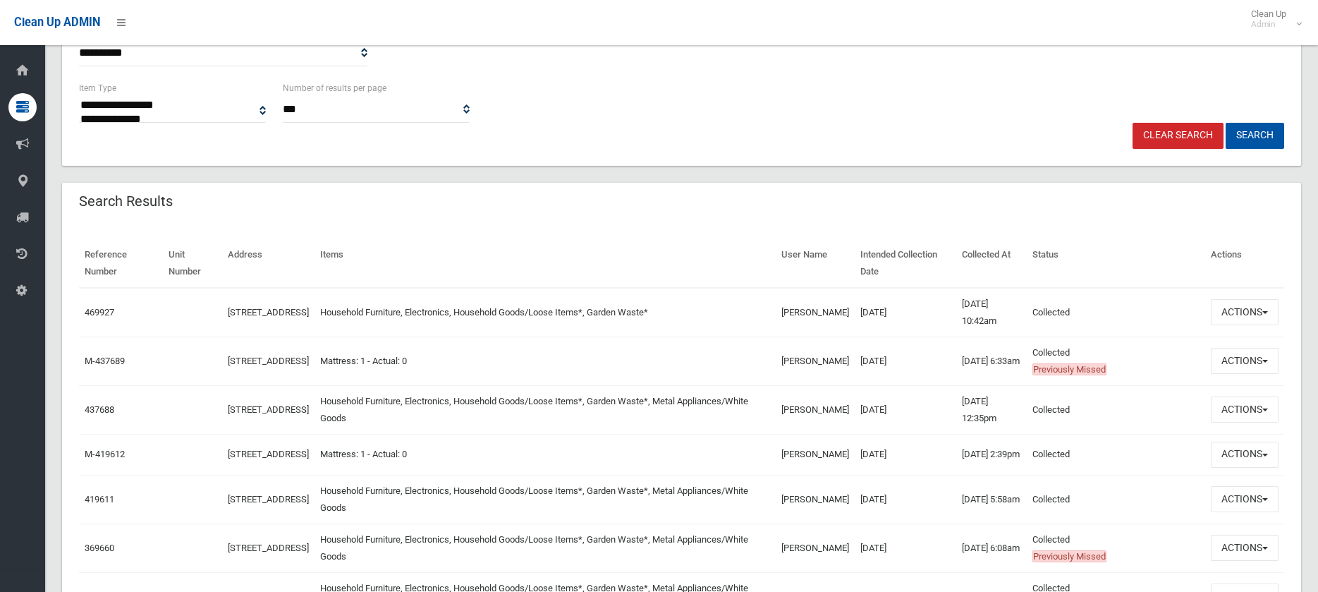
scroll to position [353, 0]
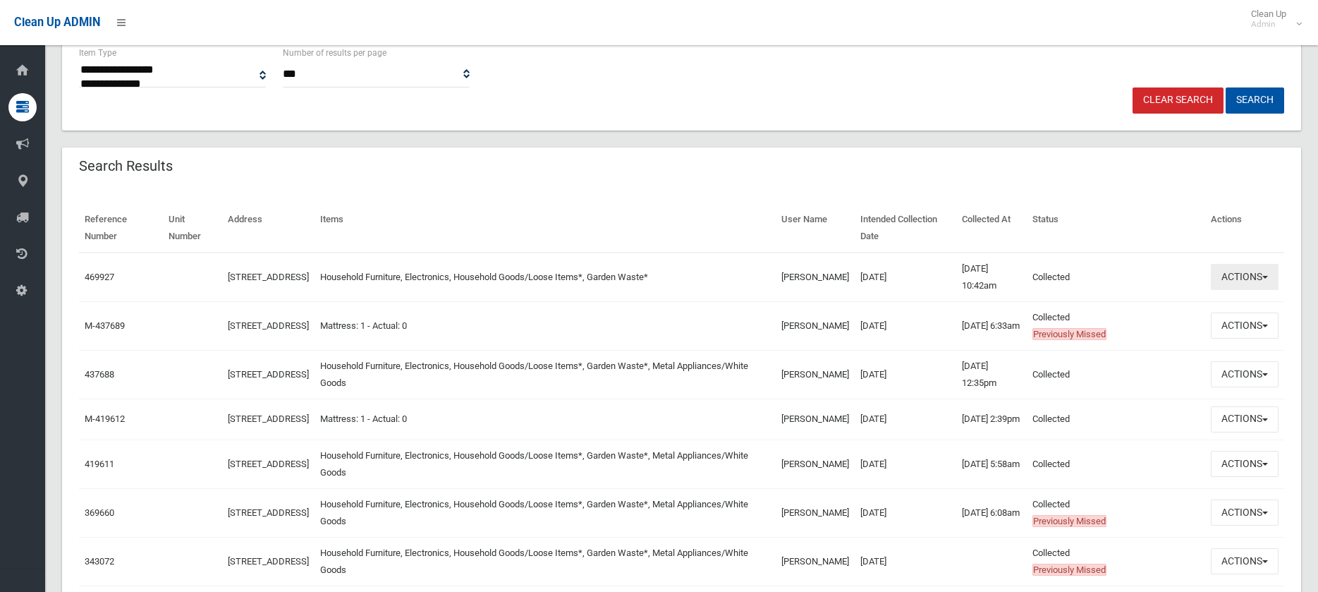
click at [1266, 275] on button "Actions" at bounding box center [1245, 277] width 68 height 26
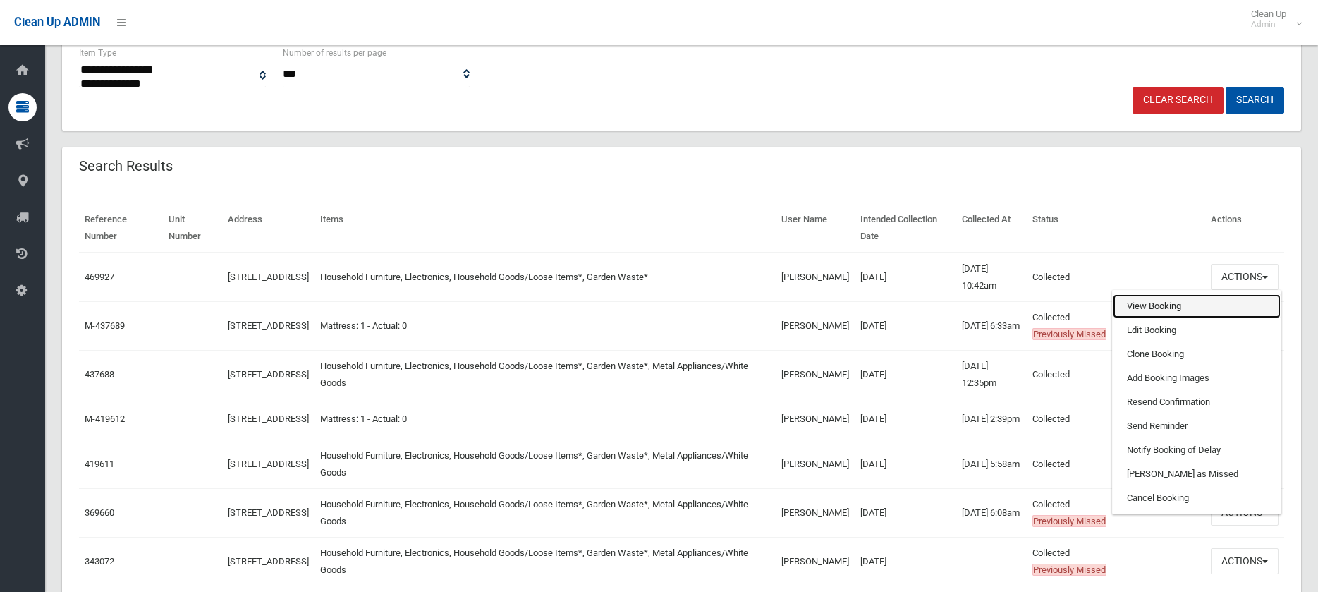
click at [1153, 306] on link "View Booking" at bounding box center [1197, 306] width 168 height 24
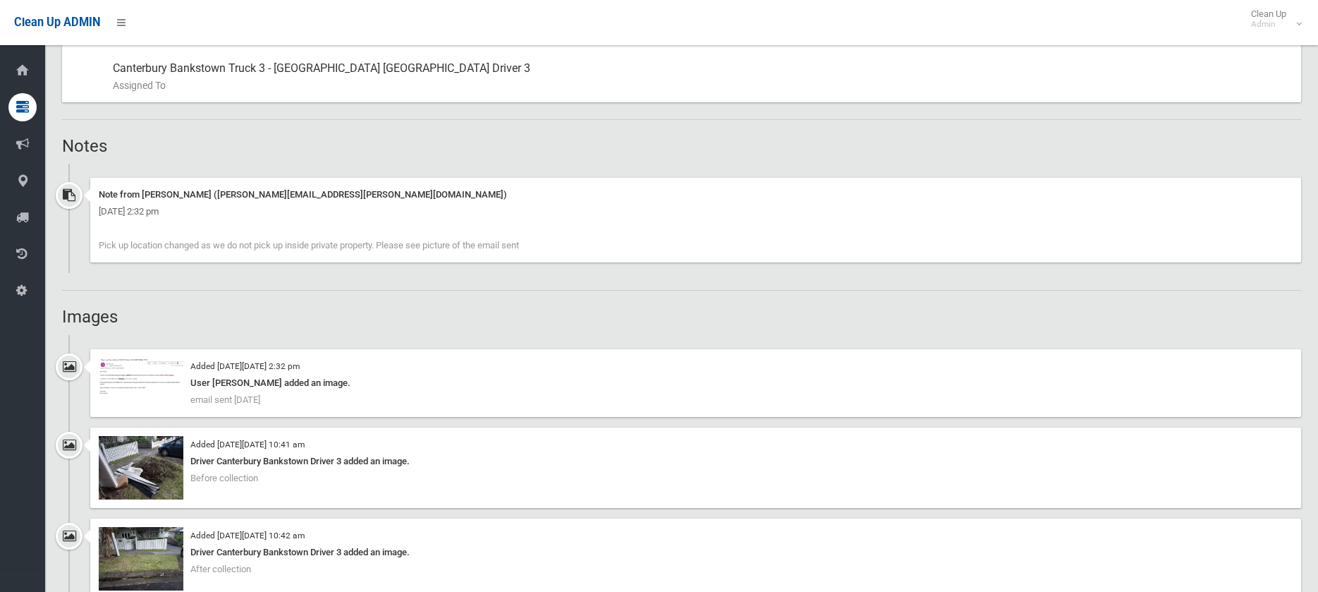
scroll to position [846, 0]
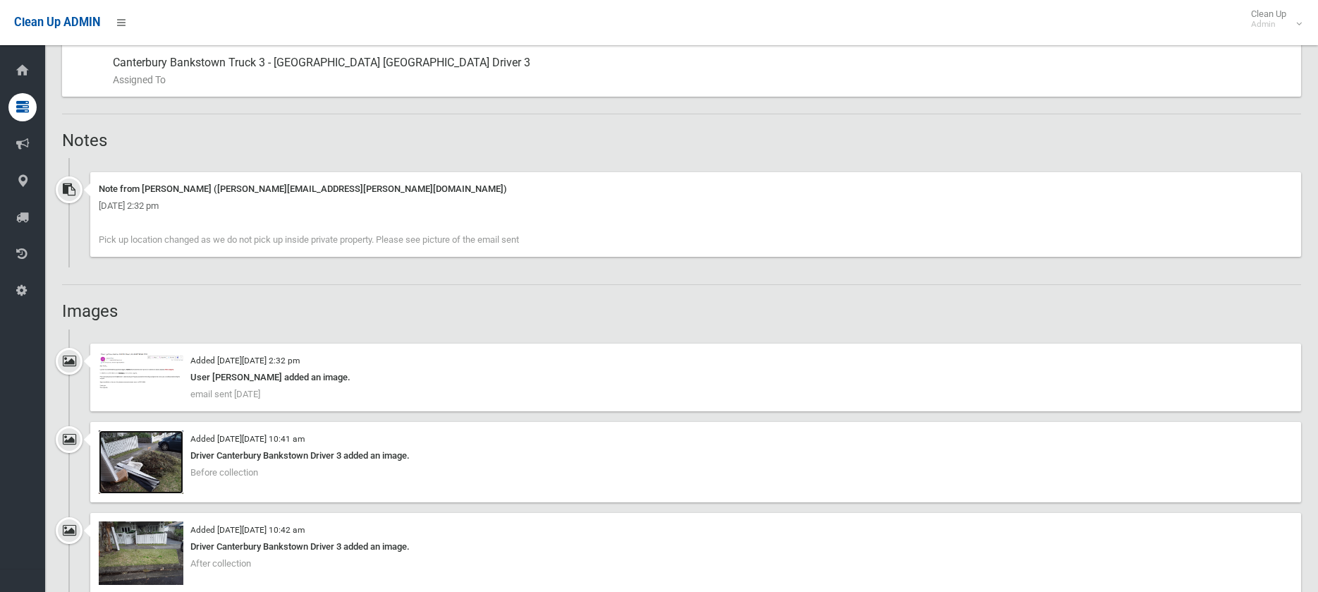
click at [170, 446] on img at bounding box center [141, 461] width 85 height 63
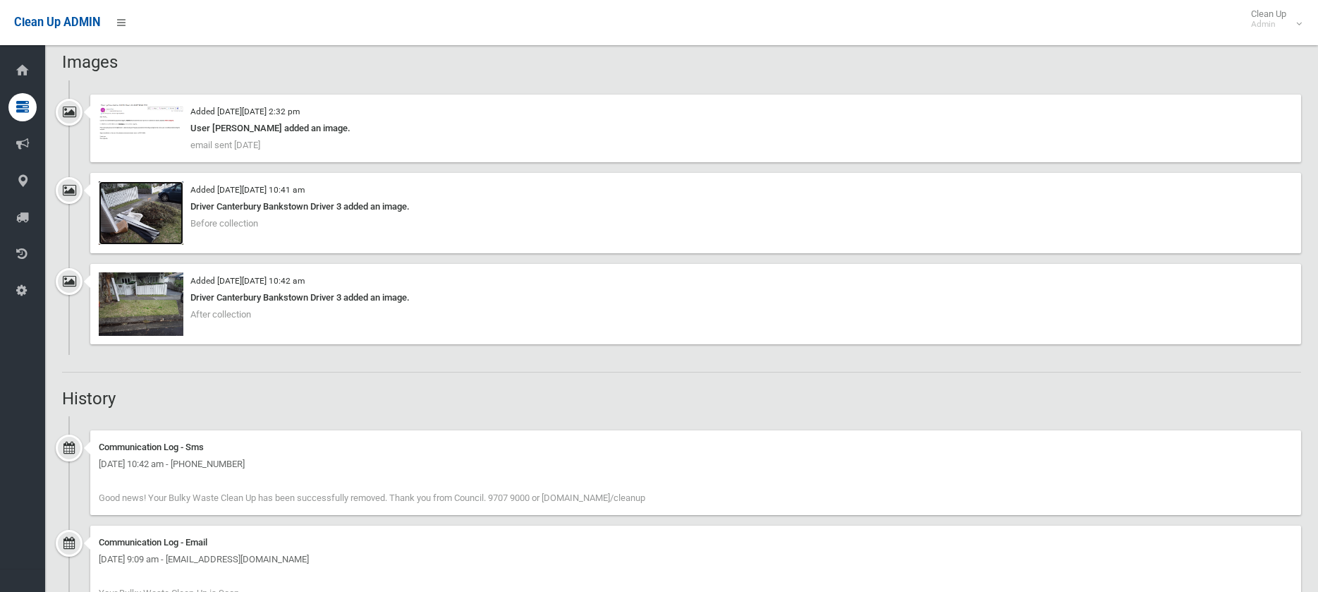
scroll to position [1128, 0]
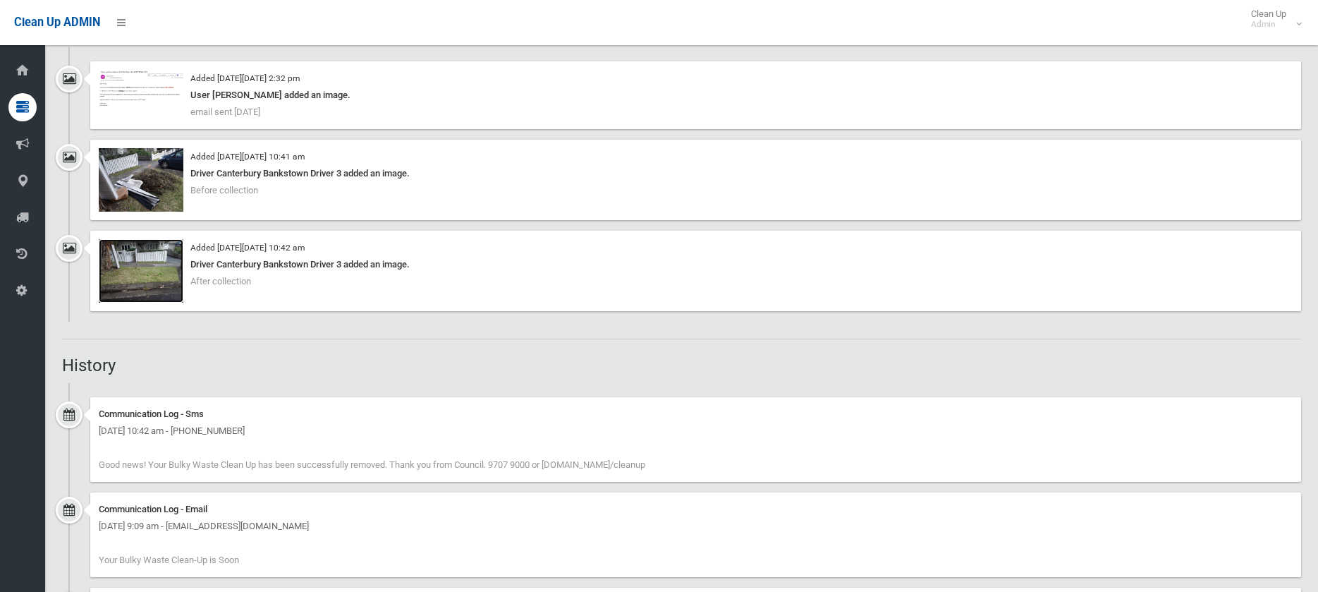
click at [166, 257] on img at bounding box center [141, 270] width 85 height 63
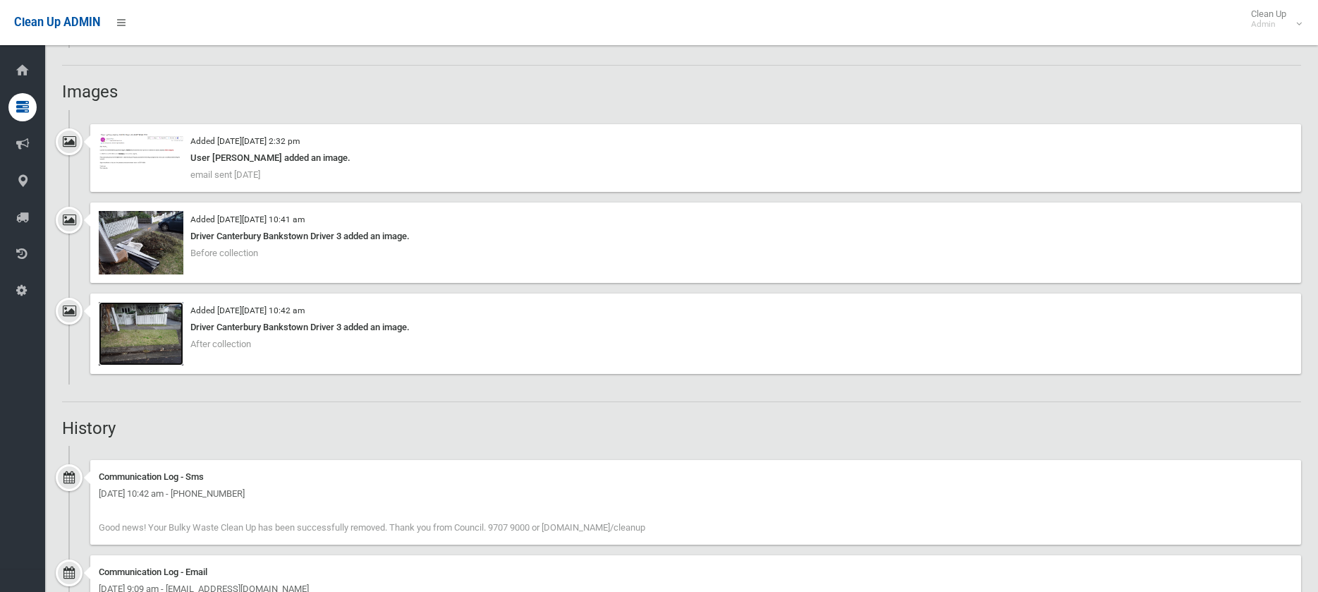
scroll to position [966, 0]
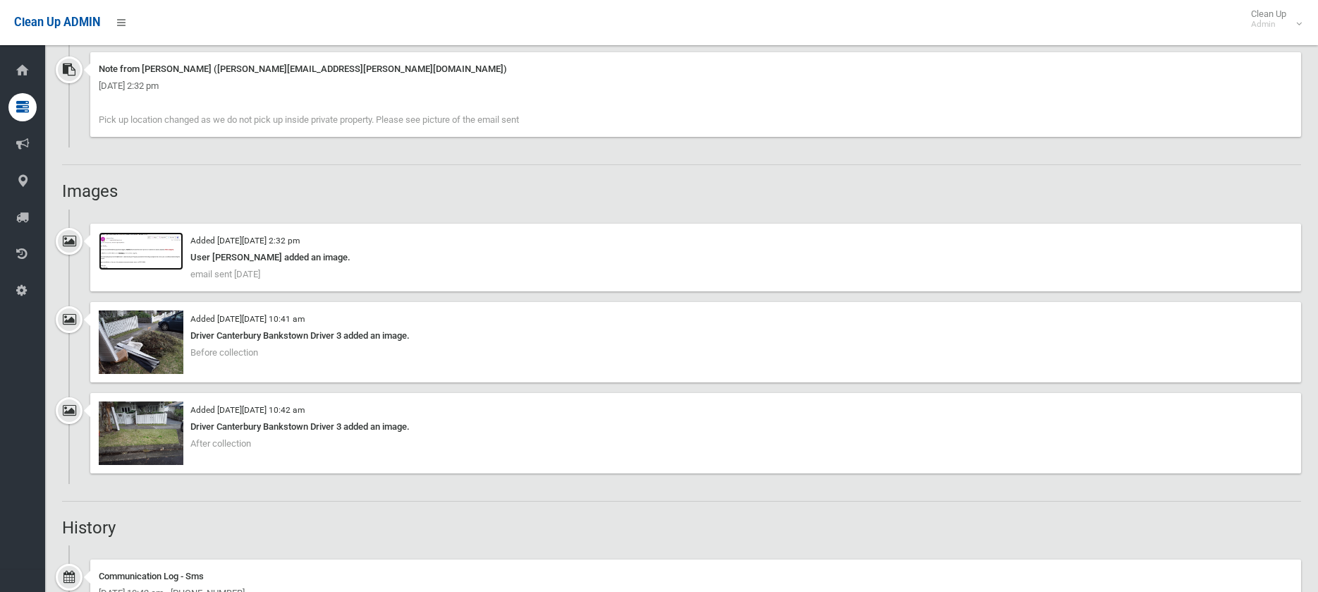
click at [149, 246] on img at bounding box center [141, 251] width 85 height 39
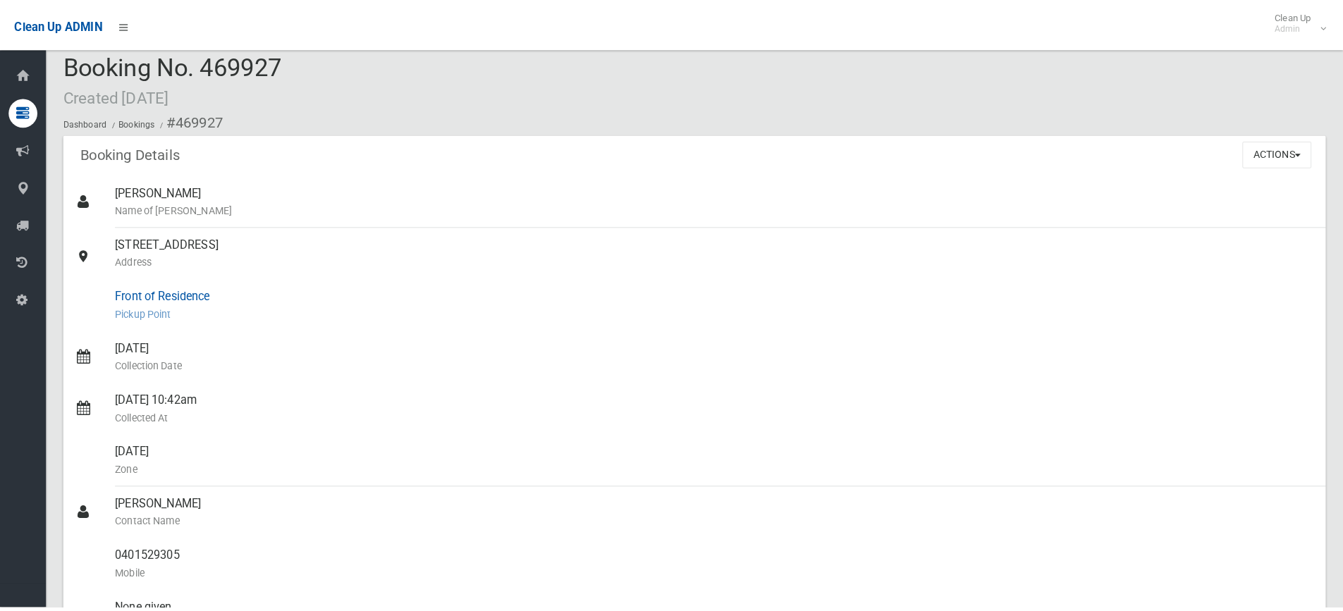
scroll to position [0, 0]
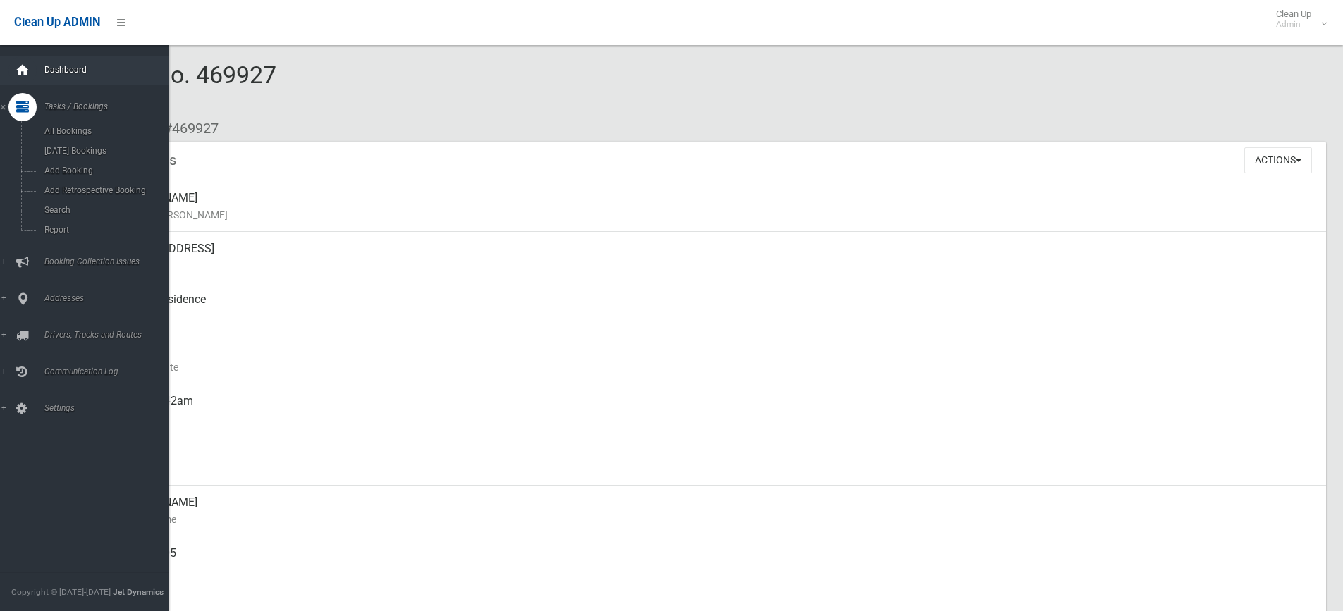
click at [25, 70] on icon at bounding box center [23, 70] width 16 height 28
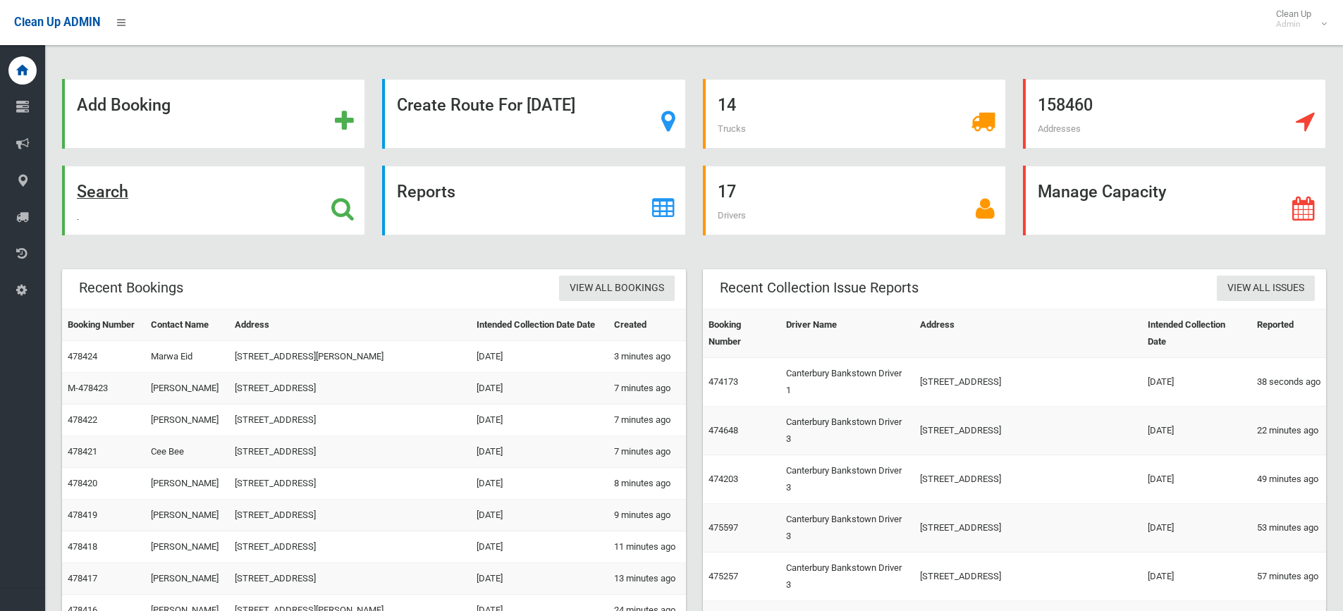
click at [102, 195] on strong "Search" at bounding box center [102, 192] width 51 height 20
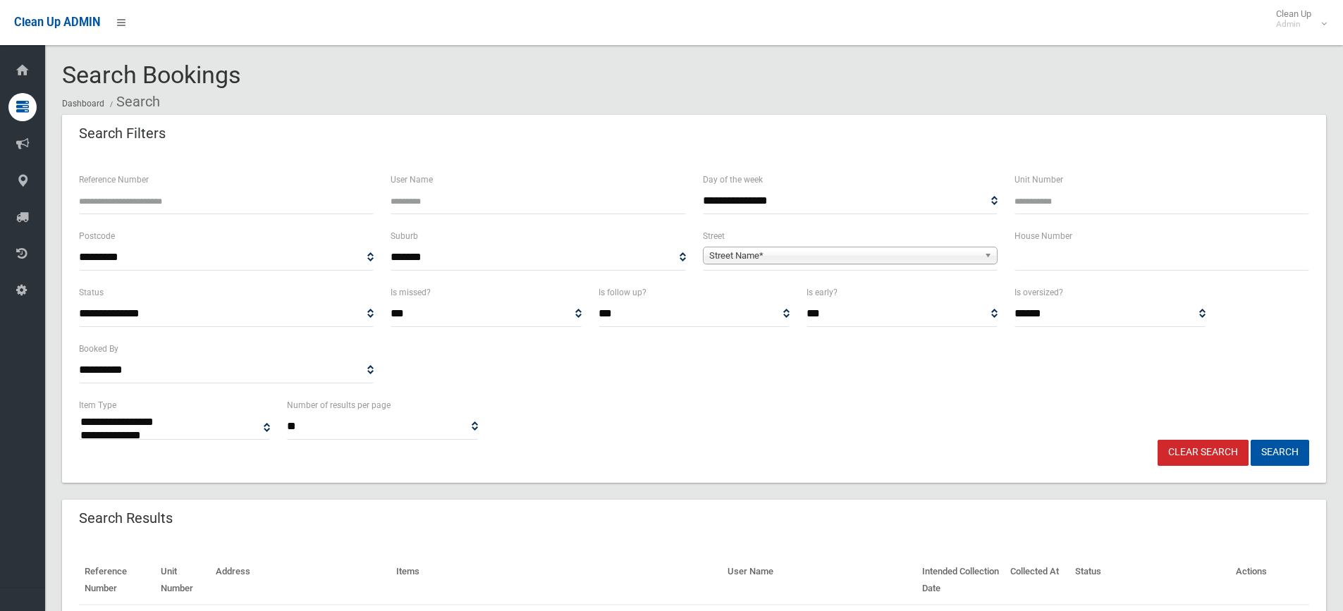
select select
click at [1062, 263] on input "text" at bounding box center [1162, 258] width 295 height 26
type input "**"
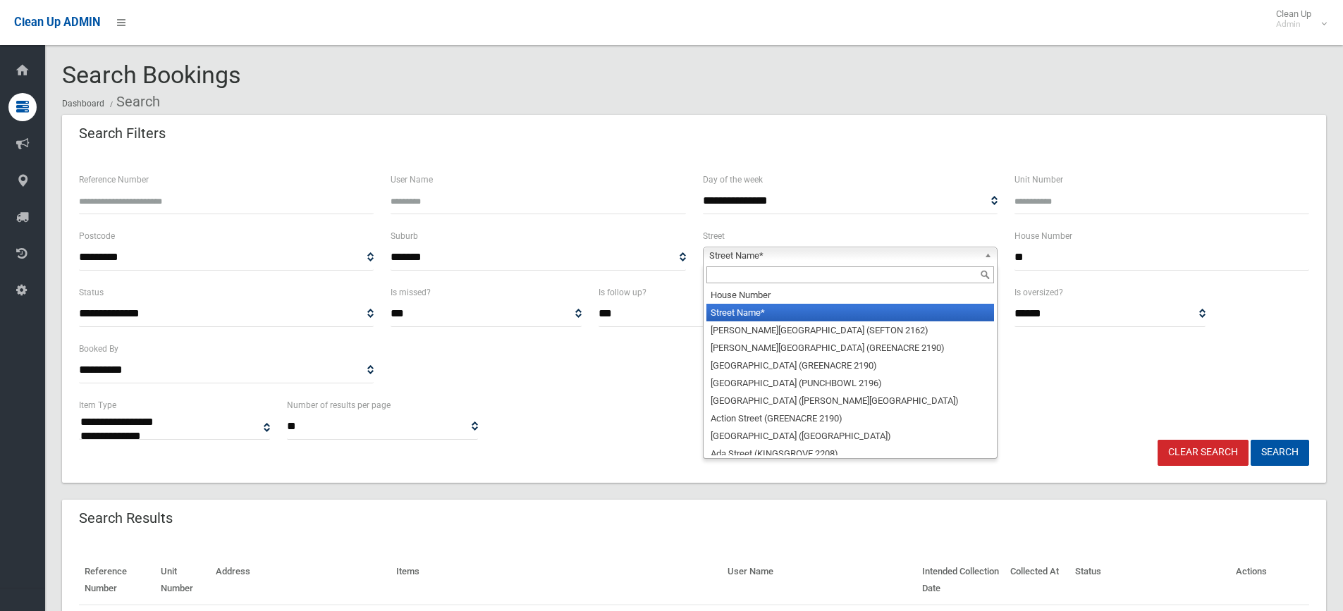
click at [761, 258] on span "Street Name*" at bounding box center [843, 255] width 269 height 17
click at [728, 276] on input "text" at bounding box center [851, 275] width 288 height 17
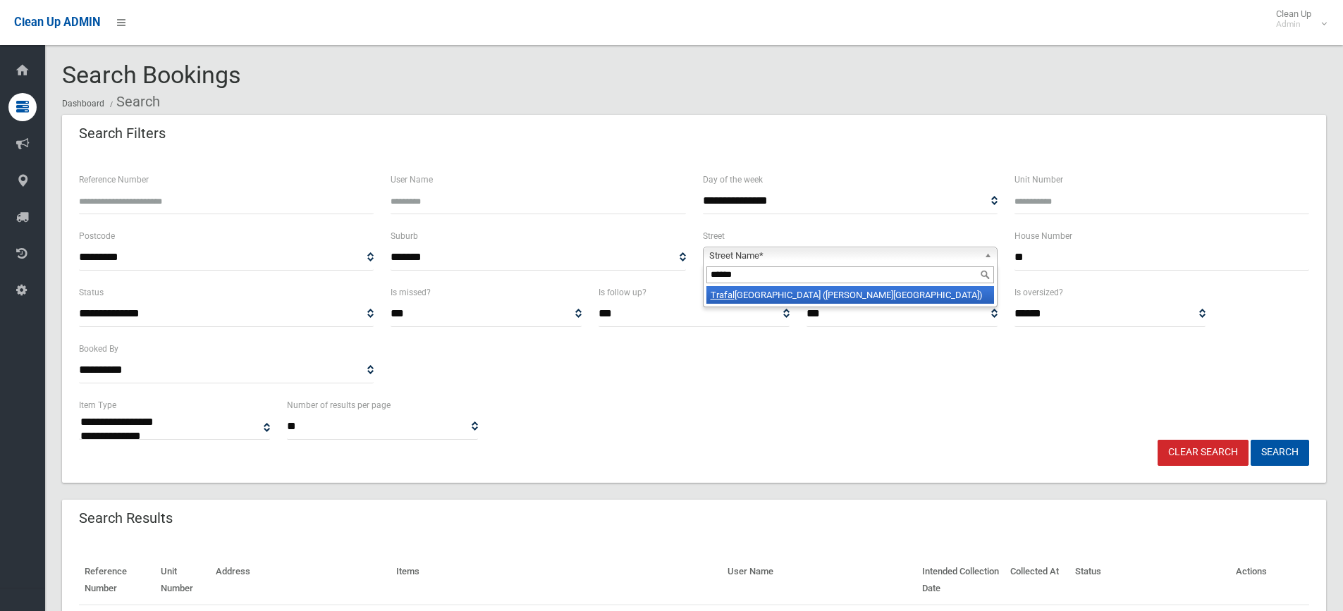
type input "******"
click at [728, 298] on em "Trafal" at bounding box center [723, 295] width 24 height 11
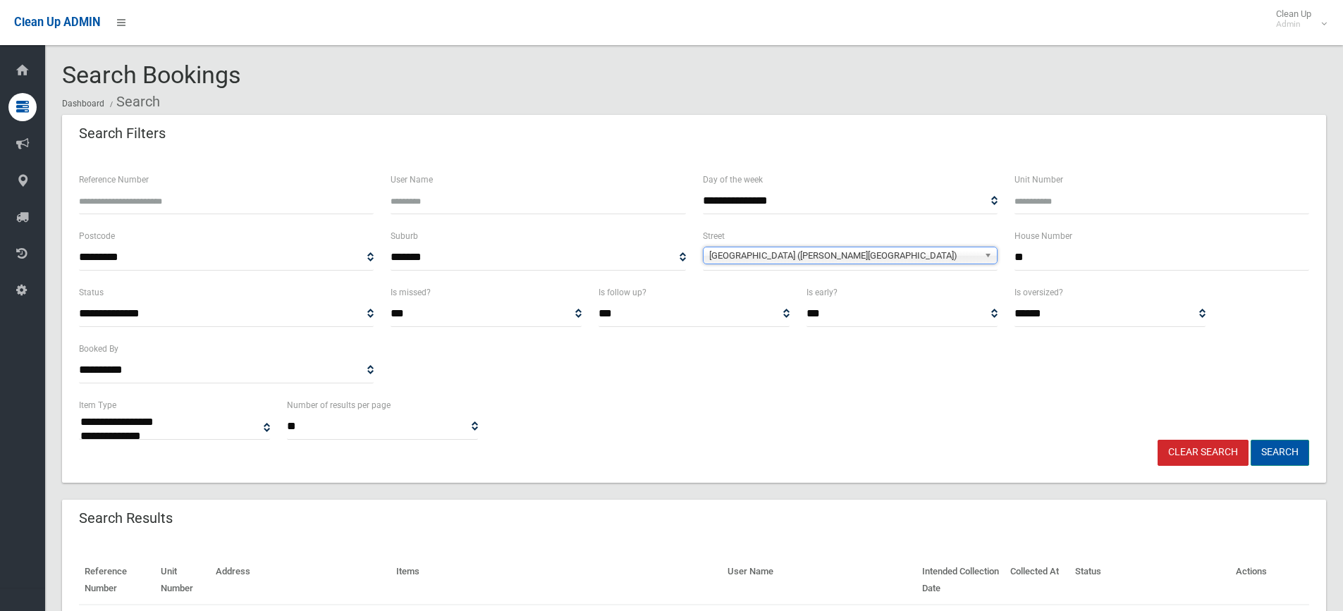
click at [1269, 448] on button "Search" at bounding box center [1280, 453] width 59 height 26
select select
drag, startPoint x: 1030, startPoint y: 257, endPoint x: 1015, endPoint y: 257, distance: 14.8
click at [1015, 257] on input "**" at bounding box center [1162, 258] width 295 height 26
type input "**"
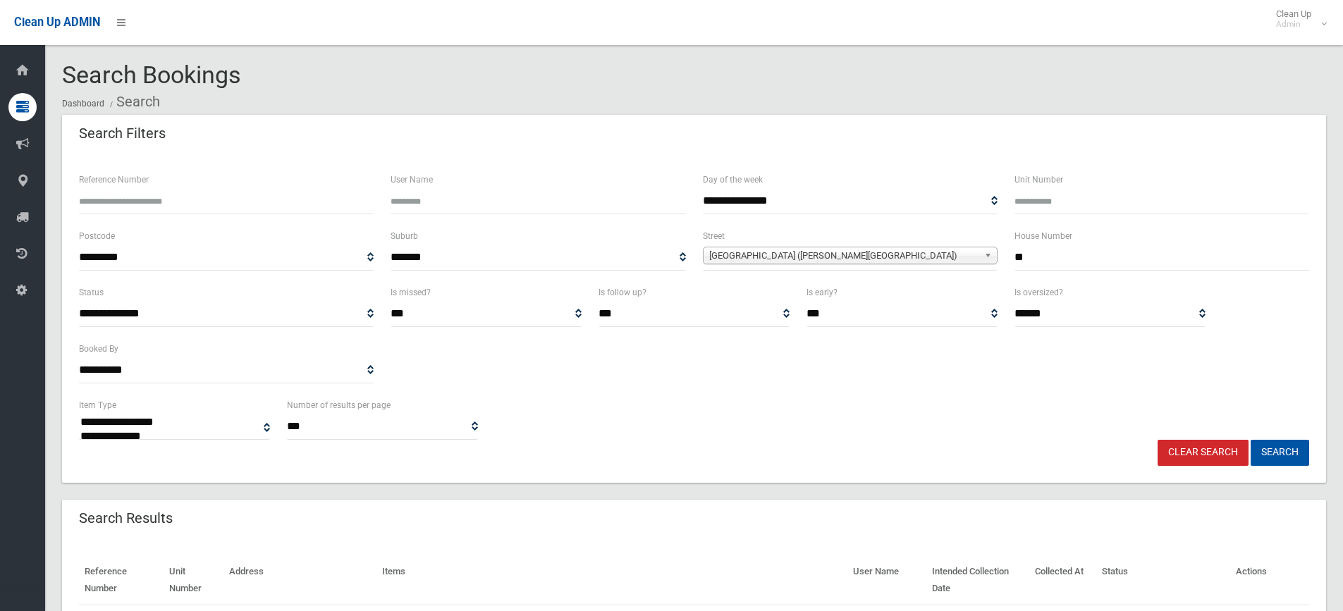
click at [1251, 440] on button "Search" at bounding box center [1280, 453] width 59 height 26
click at [1278, 448] on button "Search" at bounding box center [1280, 453] width 59 height 26
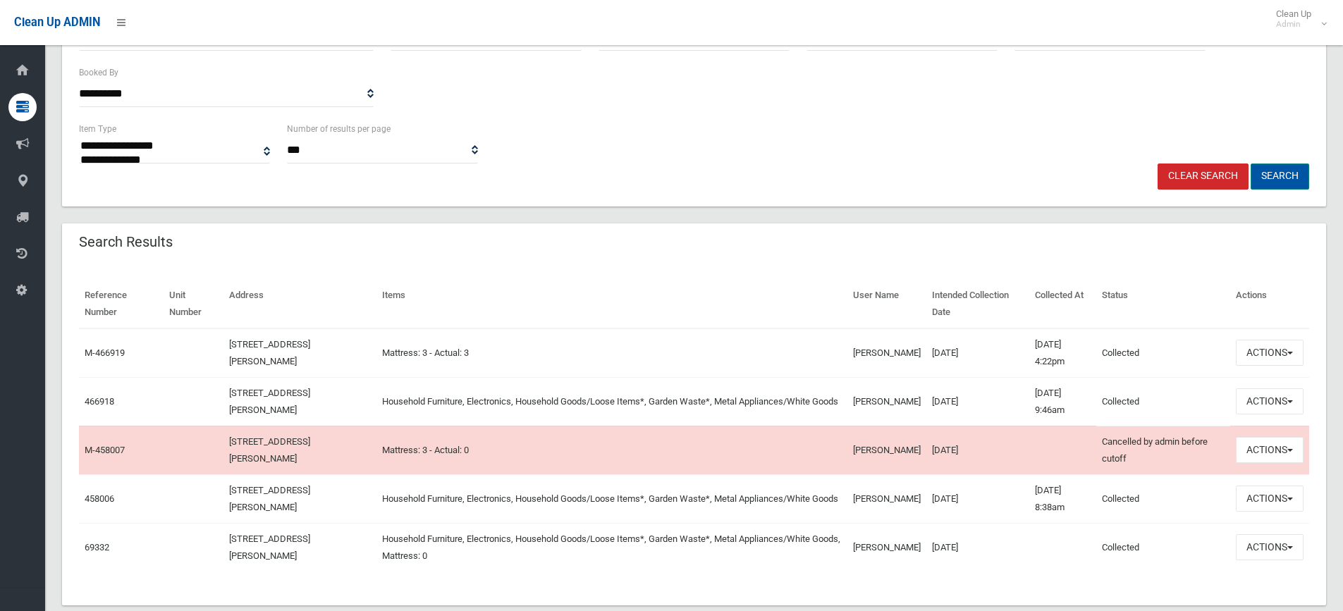
scroll to position [282, 0]
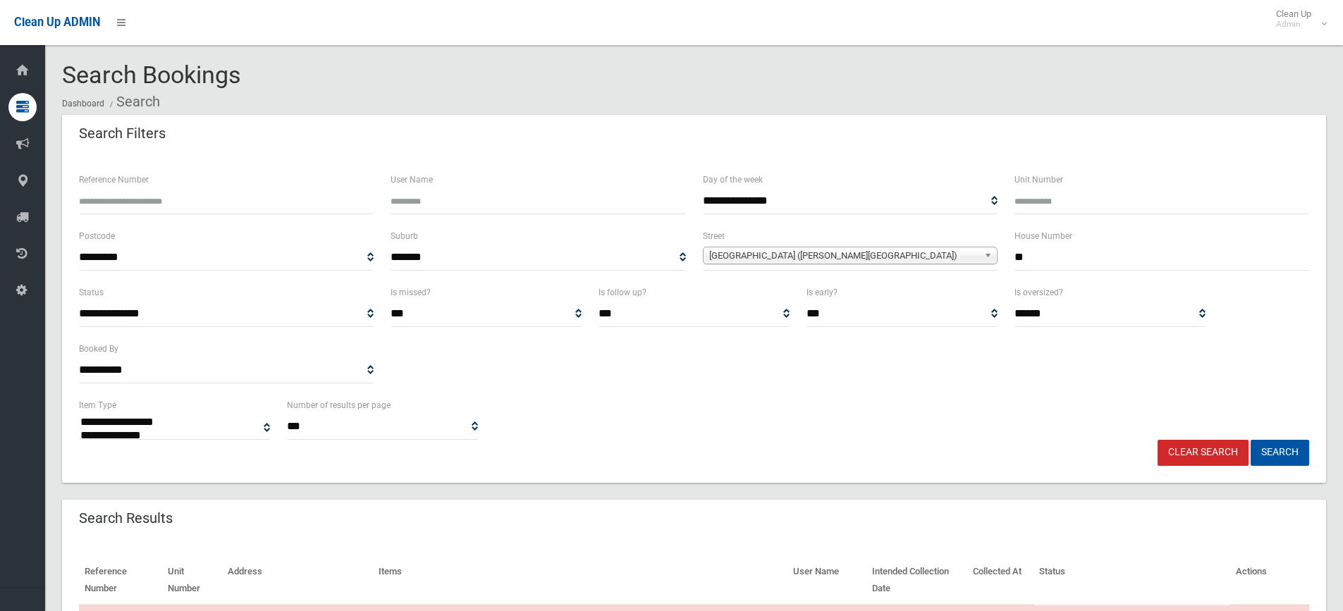
select select
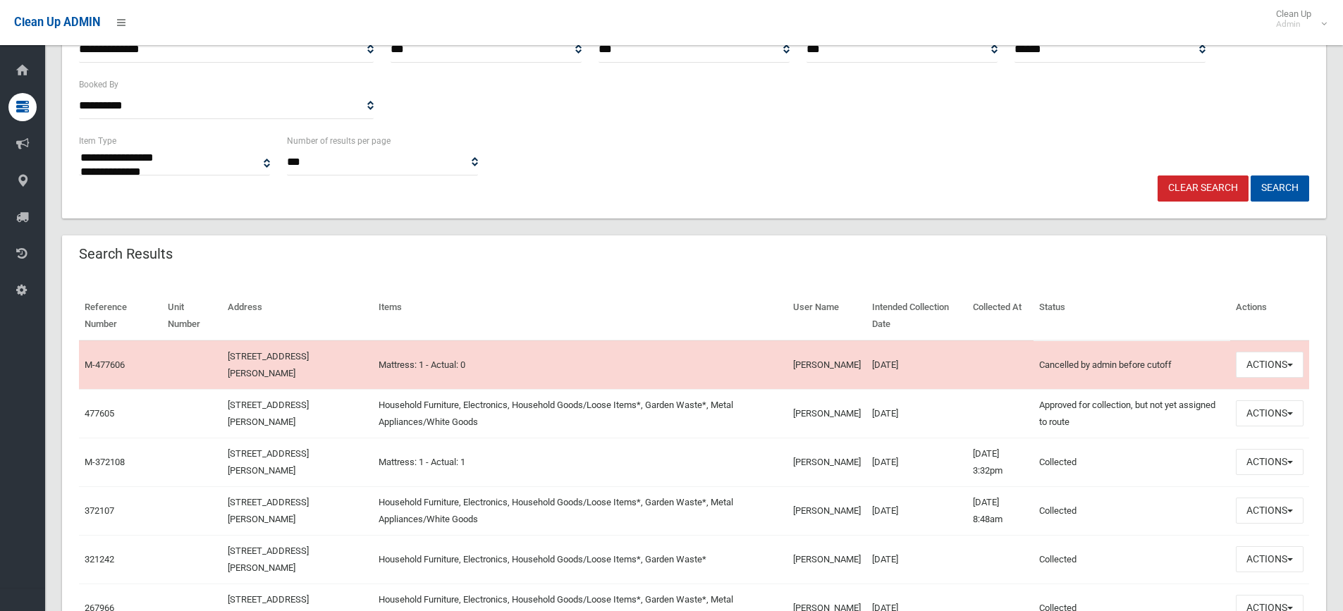
scroll to position [353, 0]
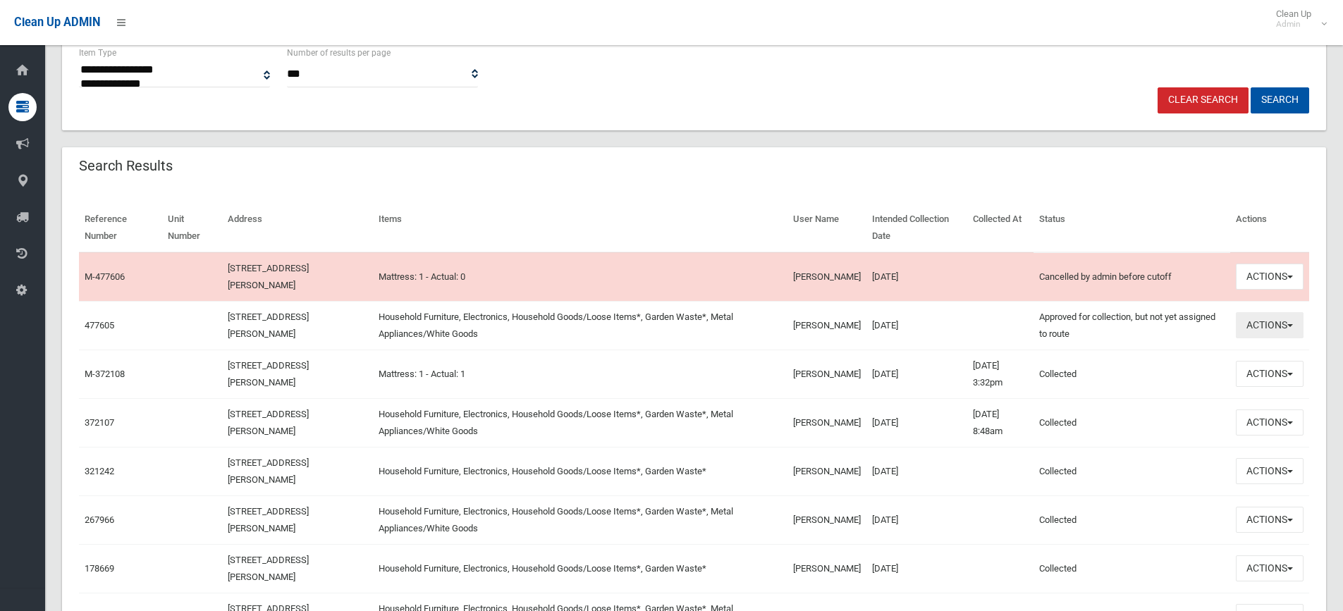
click at [1292, 324] on span "button" at bounding box center [1291, 325] width 6 height 3
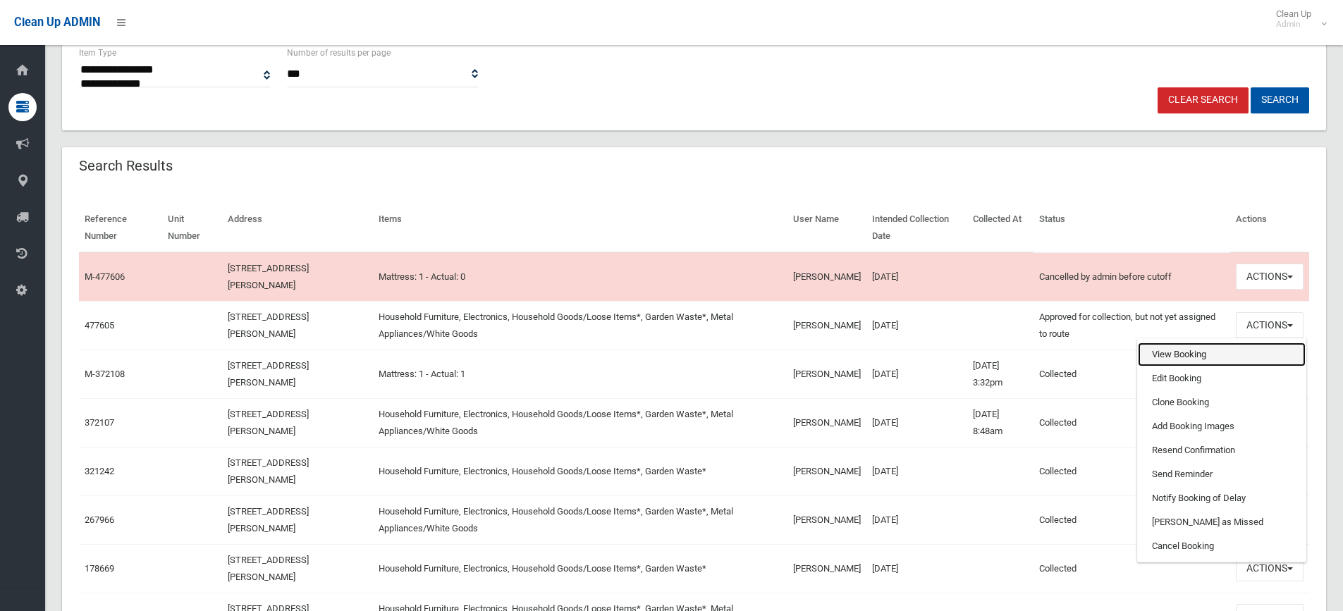
click at [1180, 353] on link "View Booking" at bounding box center [1222, 355] width 168 height 24
